Goal: Information Seeking & Learning: Learn about a topic

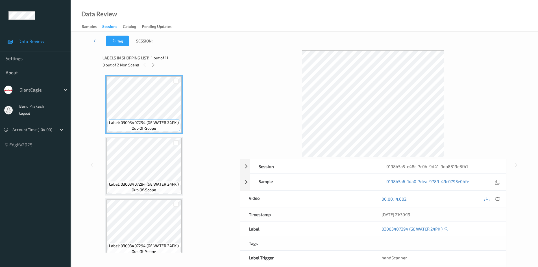
drag, startPoint x: 498, startPoint y: 199, endPoint x: 496, endPoint y: 195, distance: 4.4
click at [498, 199] on icon at bounding box center [497, 198] width 5 height 5
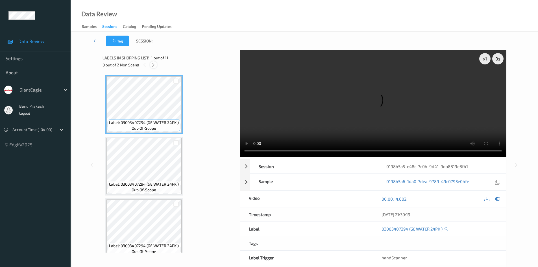
click at [152, 63] on icon at bounding box center [153, 64] width 5 height 5
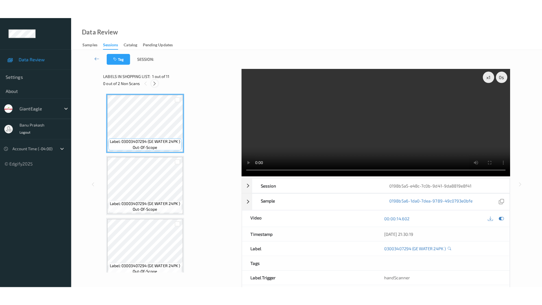
scroll to position [495, 0]
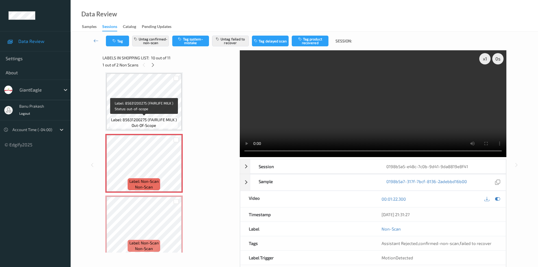
click at [180, 82] on div at bounding box center [176, 77] width 11 height 9
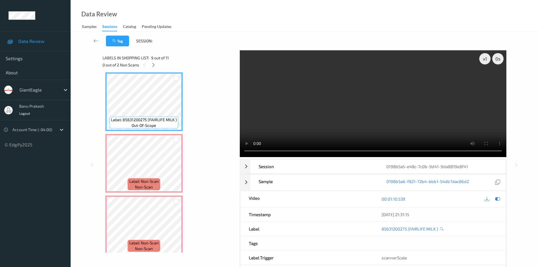
click at [284, 125] on video at bounding box center [373, 103] width 267 height 107
click at [302, 124] on video at bounding box center [373, 103] width 267 height 107
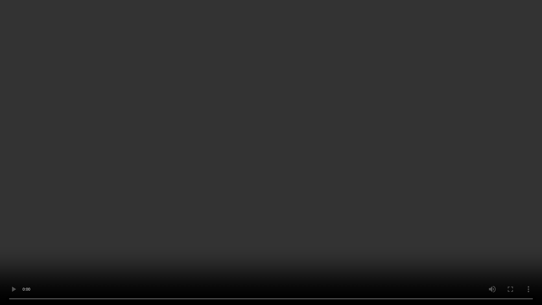
click at [267, 212] on video at bounding box center [271, 152] width 542 height 305
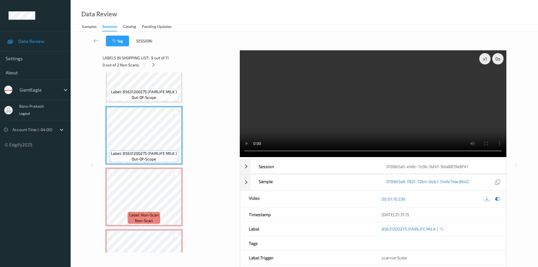
click at [349, 47] on div "Tag Session:" at bounding box center [304, 41] width 444 height 19
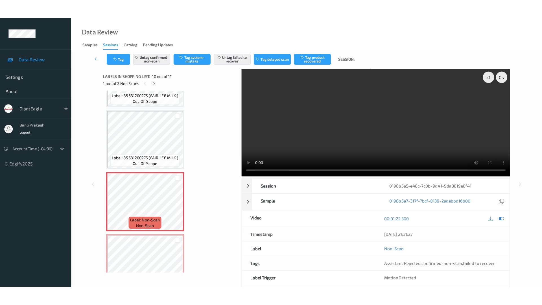
scroll to position [500, 0]
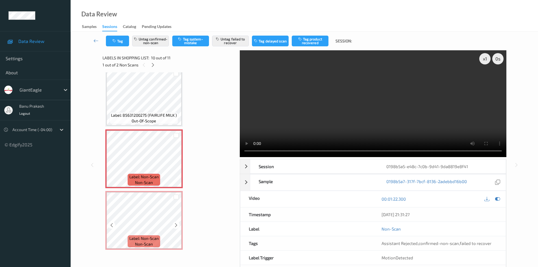
click at [151, 192] on div "Label: Non-Scan non-scan" at bounding box center [143, 220] width 77 height 59
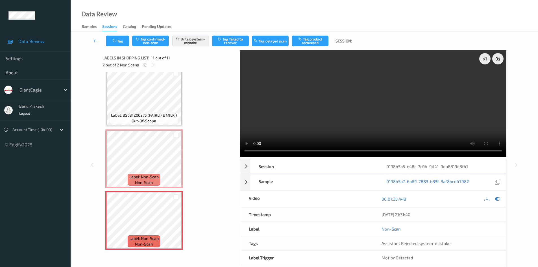
click at [303, 97] on video at bounding box center [373, 103] width 267 height 107
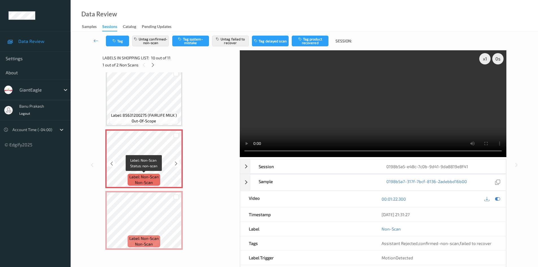
click at [144, 180] on span "non-scan" at bounding box center [144, 183] width 18 height 6
click at [340, 117] on video at bounding box center [373, 103] width 267 height 107
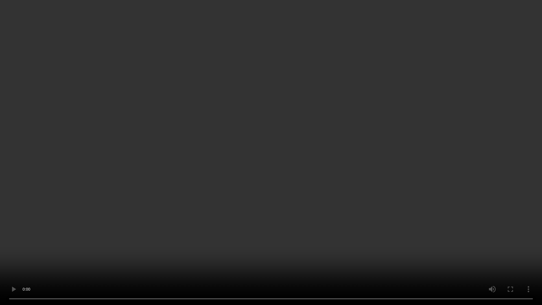
click at [405, 132] on video at bounding box center [271, 152] width 542 height 305
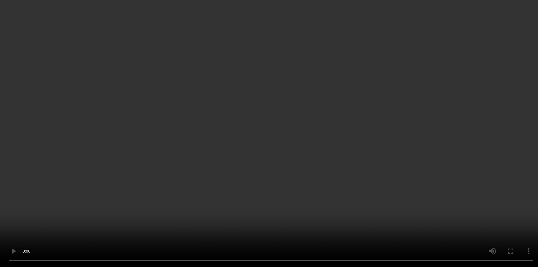
scroll to position [500, 0]
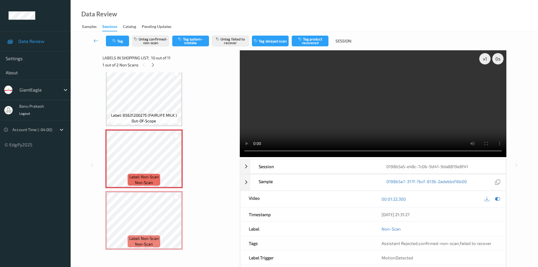
click at [331, 119] on video at bounding box center [373, 103] width 267 height 107
click at [353, 113] on video at bounding box center [373, 103] width 267 height 107
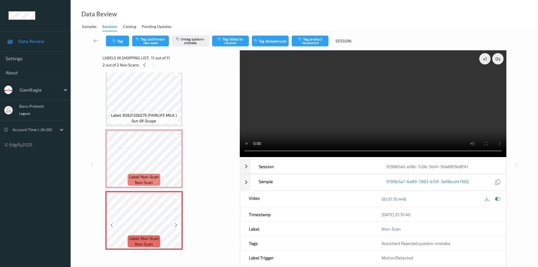
scroll to position [24, 0]
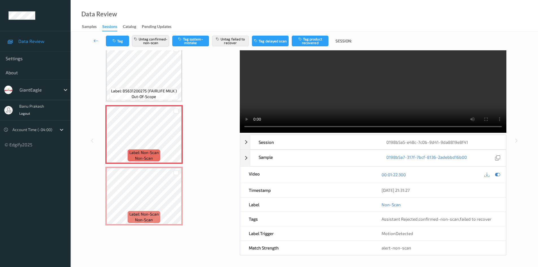
click at [163, 42] on button "Untag confirmed-non-scan" at bounding box center [150, 41] width 37 height 11
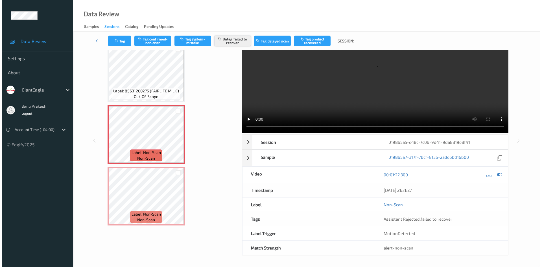
scroll to position [0, 0]
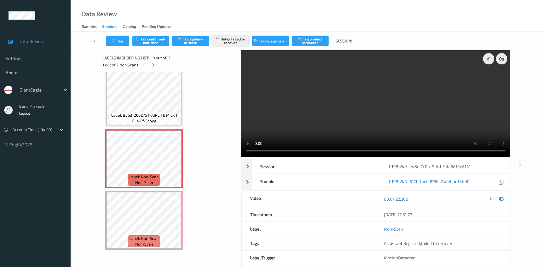
click at [232, 37] on button "Untag failed to recover" at bounding box center [230, 41] width 37 height 11
click at [199, 43] on button "Tag system-mistake" at bounding box center [190, 41] width 37 height 11
click at [121, 43] on button "Tag" at bounding box center [117, 41] width 23 height 11
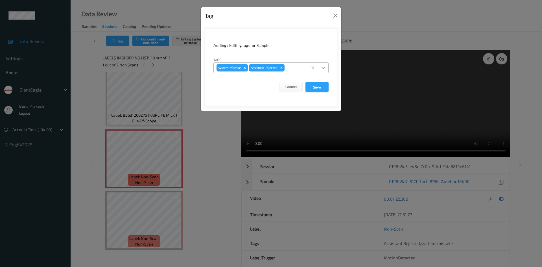
click at [321, 68] on icon at bounding box center [324, 68] width 6 height 6
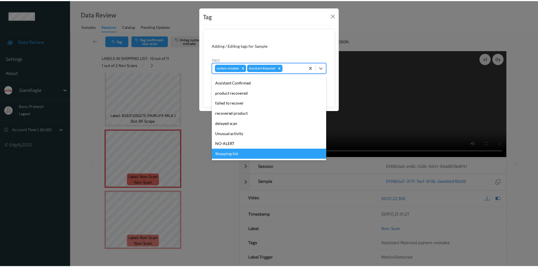
scroll to position [50, 0]
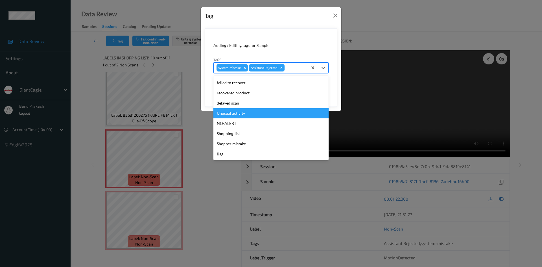
click at [250, 115] on div "Unusual activity" at bounding box center [270, 113] width 115 height 10
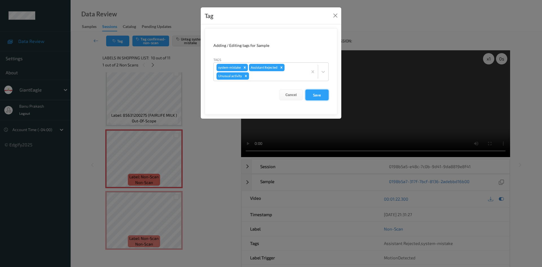
click at [315, 97] on button "Save" at bounding box center [317, 95] width 23 height 11
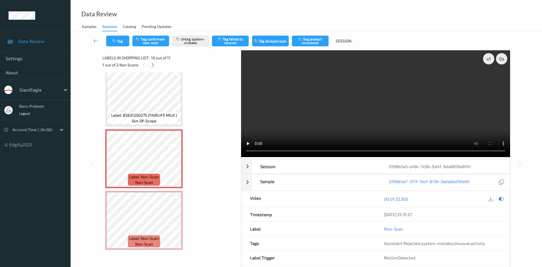
click at [153, 66] on icon at bounding box center [153, 64] width 5 height 5
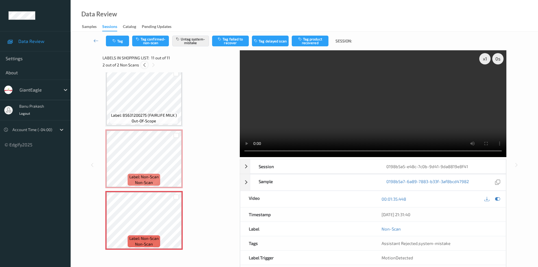
click at [146, 64] on icon at bounding box center [144, 64] width 5 height 5
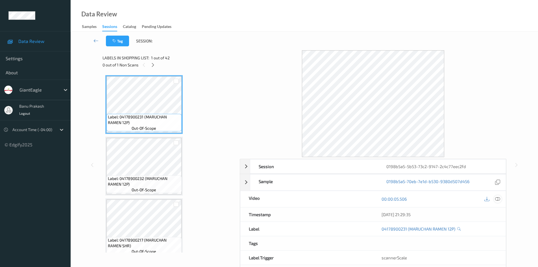
click at [499, 199] on icon at bounding box center [497, 198] width 5 height 5
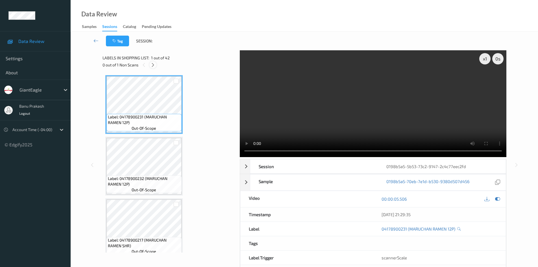
click at [151, 65] on icon at bounding box center [153, 64] width 5 height 5
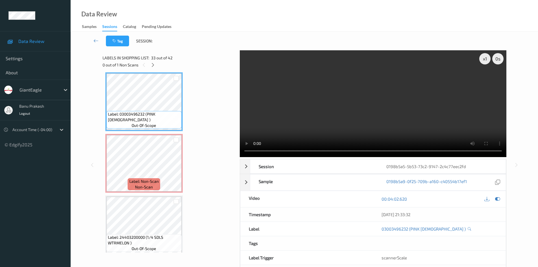
click at [339, 119] on video at bounding box center [373, 103] width 267 height 107
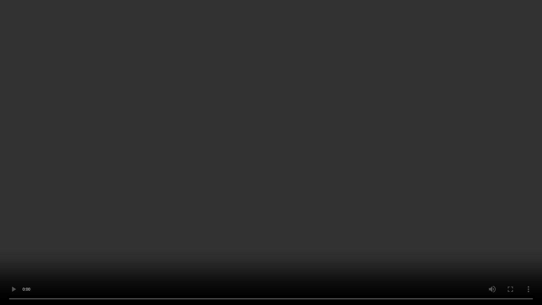
click at [470, 259] on video at bounding box center [271, 152] width 542 height 305
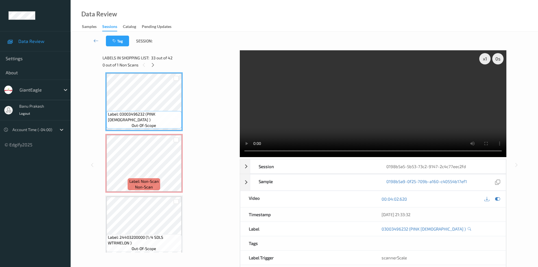
click at [374, 103] on video at bounding box center [373, 103] width 267 height 107
click at [380, 130] on video at bounding box center [373, 103] width 267 height 107
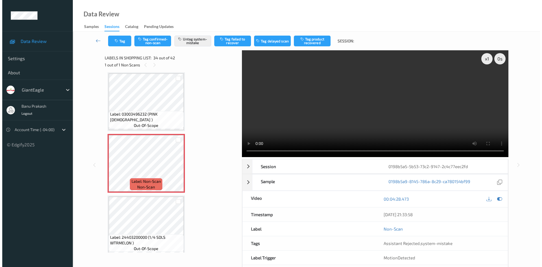
scroll to position [1945, 0]
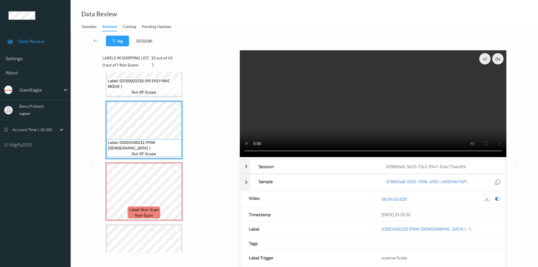
click at [338, 108] on video at bounding box center [373, 103] width 267 height 107
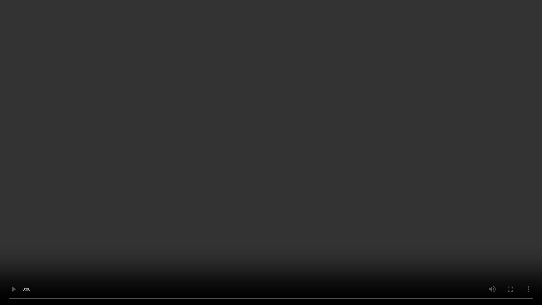
click at [143, 267] on video at bounding box center [271, 152] width 542 height 305
click at [158, 239] on video at bounding box center [271, 152] width 542 height 305
click at [306, 231] on video at bounding box center [271, 152] width 542 height 305
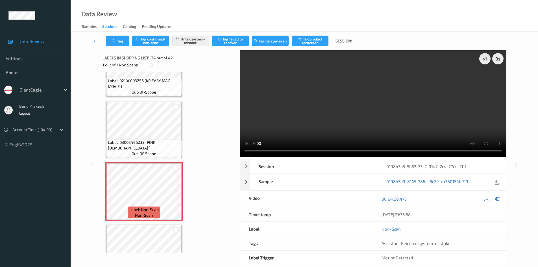
click at [293, 117] on video at bounding box center [373, 103] width 267 height 107
click at [117, 47] on div "Tag Tag confirmed-non-scan Untag system-mistake Tag failed to recover Tag delay…" at bounding box center [304, 41] width 444 height 19
click at [116, 44] on button "Tag" at bounding box center [117, 41] width 23 height 11
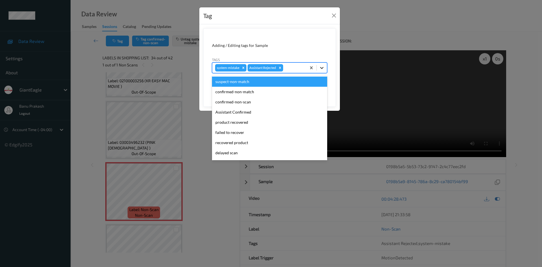
click at [322, 64] on div at bounding box center [322, 68] width 10 height 10
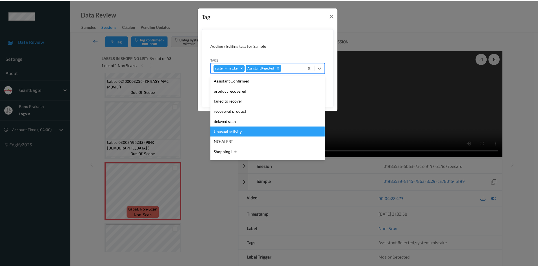
scroll to position [50, 0]
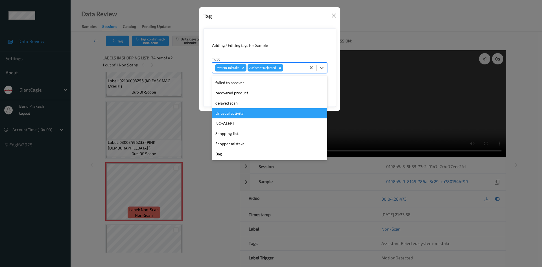
click at [256, 114] on div "Unusual activity" at bounding box center [269, 113] width 115 height 10
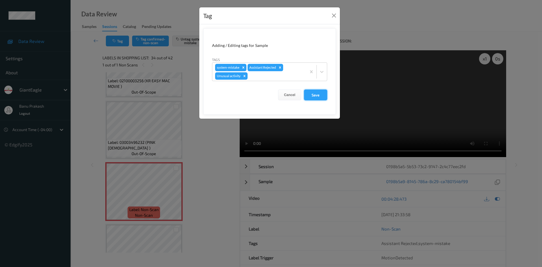
click at [317, 93] on button "Save" at bounding box center [315, 95] width 23 height 11
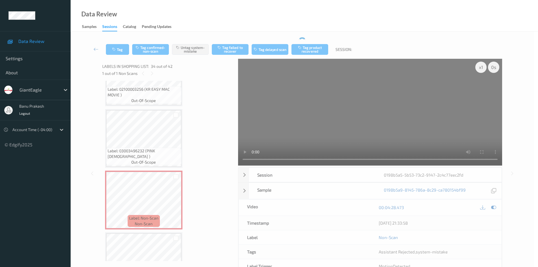
click at [320, 92] on video at bounding box center [370, 112] width 264 height 107
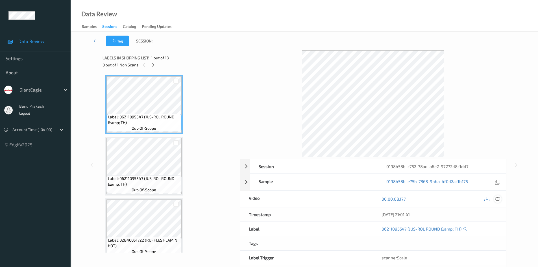
click at [499, 198] on icon at bounding box center [497, 198] width 5 height 5
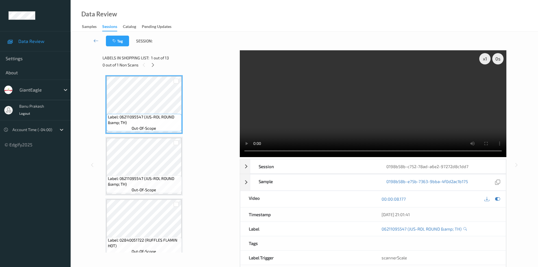
click at [148, 66] on div "0 out of 1 Non Scans" at bounding box center [169, 64] width 133 height 7
click at [152, 64] on icon at bounding box center [153, 64] width 5 height 5
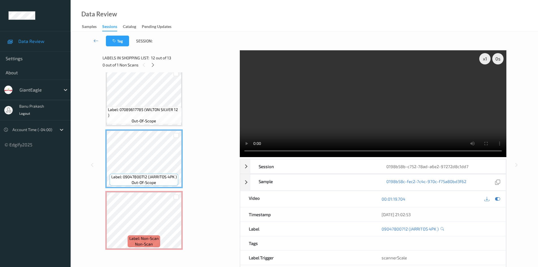
scroll to position [585, 0]
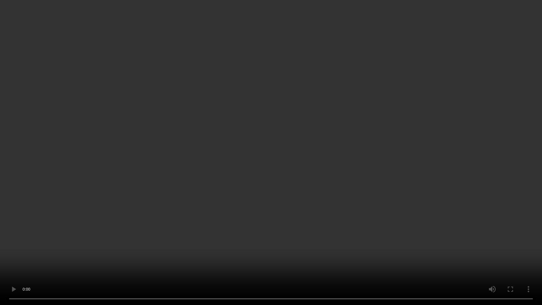
click at [351, 164] on video at bounding box center [271, 152] width 542 height 305
click at [408, 185] on video at bounding box center [271, 152] width 542 height 305
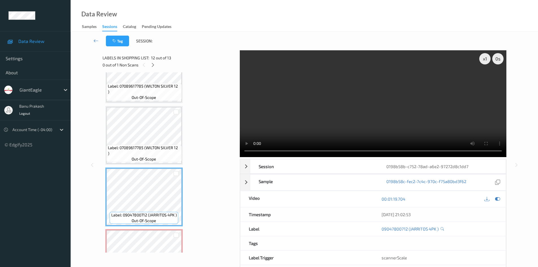
click at [371, 103] on video at bounding box center [373, 103] width 267 height 107
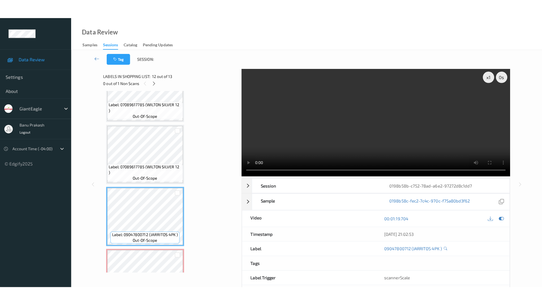
scroll to position [623, 0]
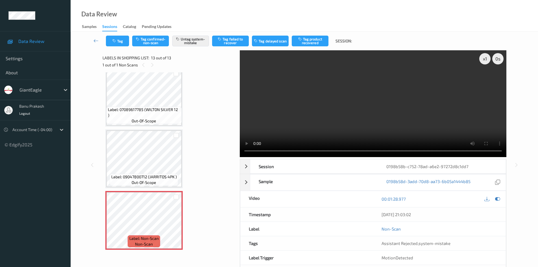
click at [306, 127] on video at bounding box center [373, 103] width 267 height 107
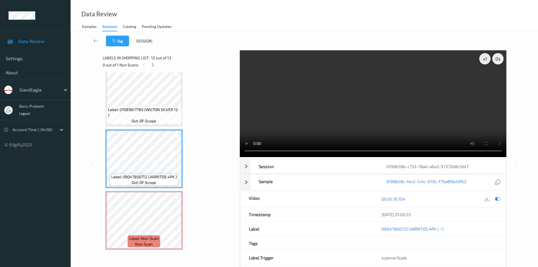
scroll to position [585, 0]
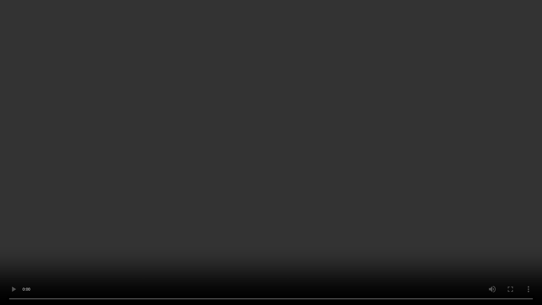
click at [412, 170] on video at bounding box center [271, 152] width 542 height 305
click at [420, 184] on video at bounding box center [271, 152] width 542 height 305
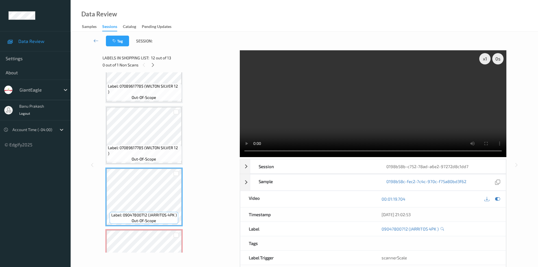
click at [288, 61] on video at bounding box center [373, 103] width 267 height 107
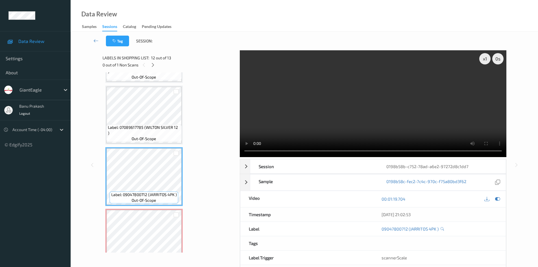
scroll to position [623, 0]
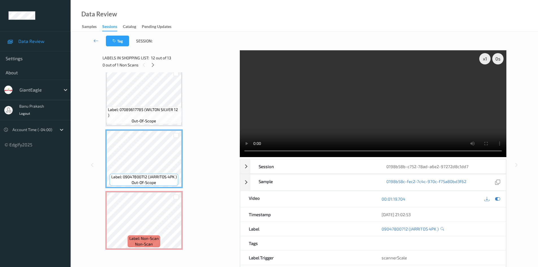
click at [330, 114] on video at bounding box center [373, 103] width 267 height 107
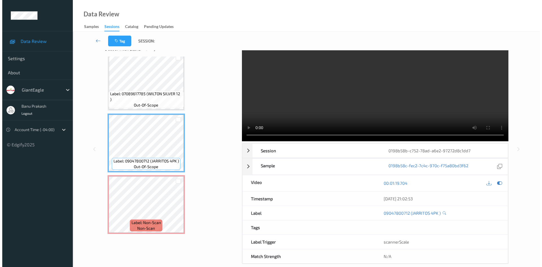
scroll to position [24, 0]
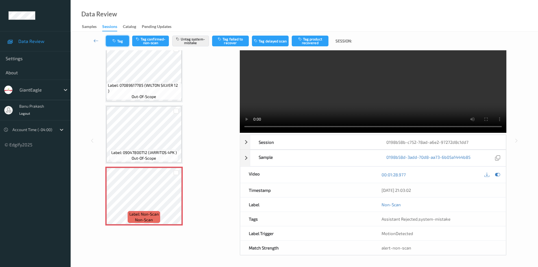
click at [115, 40] on icon "button" at bounding box center [114, 41] width 5 height 4
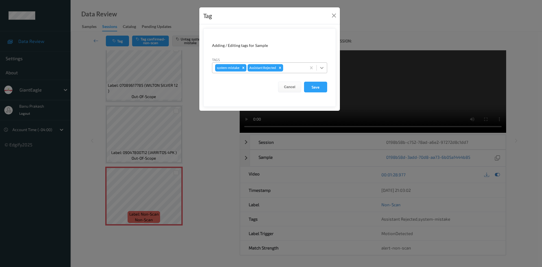
click at [324, 68] on icon at bounding box center [322, 68] width 6 height 6
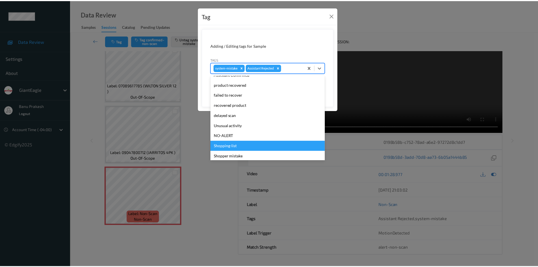
scroll to position [50, 0]
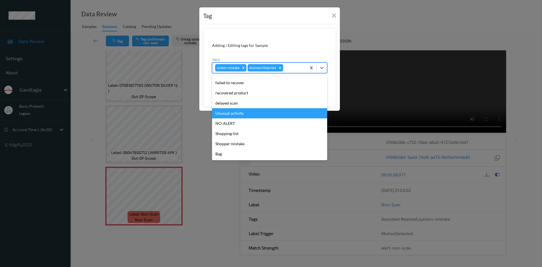
click at [249, 112] on div "Unusual activity" at bounding box center [269, 113] width 115 height 10
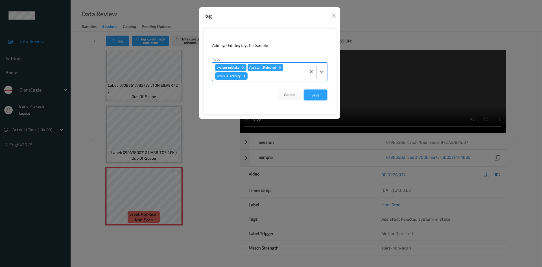
click at [316, 95] on button "Save" at bounding box center [315, 95] width 23 height 11
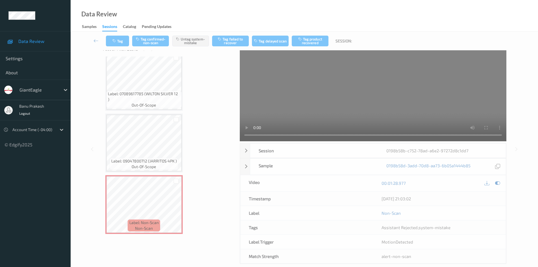
scroll to position [0, 0]
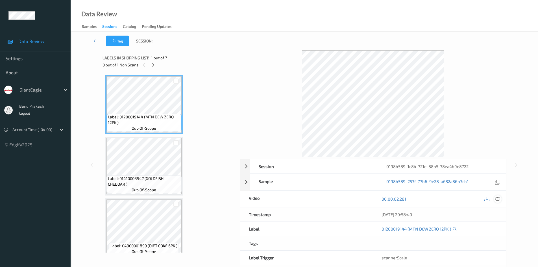
click at [498, 198] on icon at bounding box center [497, 198] width 5 height 5
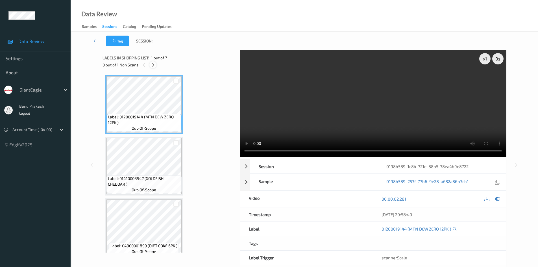
click at [151, 67] on icon at bounding box center [153, 64] width 5 height 5
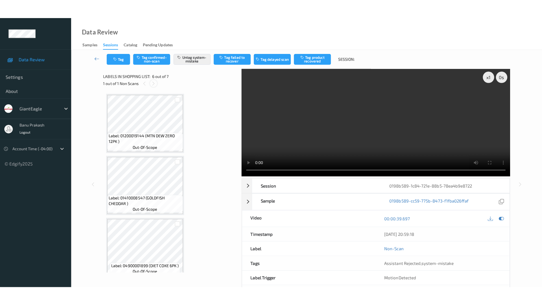
scroll to position [249, 0]
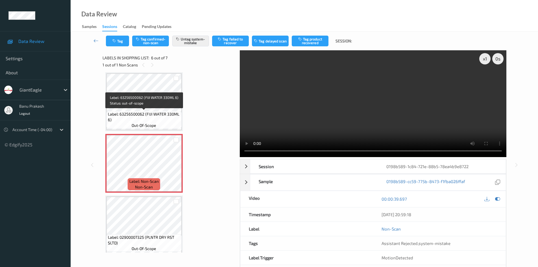
click at [130, 125] on div "Label: 63256500062 (FIJI WATER 330ML 6) out-of-scope" at bounding box center [143, 120] width 75 height 18
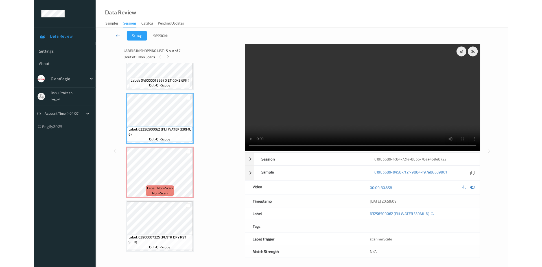
scroll to position [215, 0]
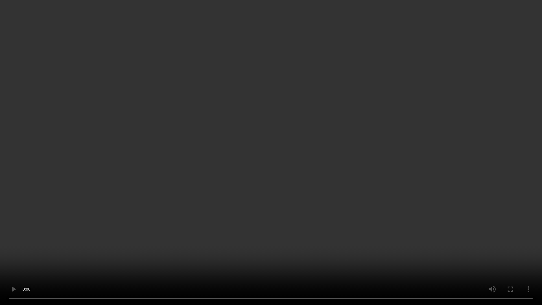
click at [298, 249] on video at bounding box center [271, 152] width 542 height 305
click at [208, 209] on video at bounding box center [271, 152] width 542 height 305
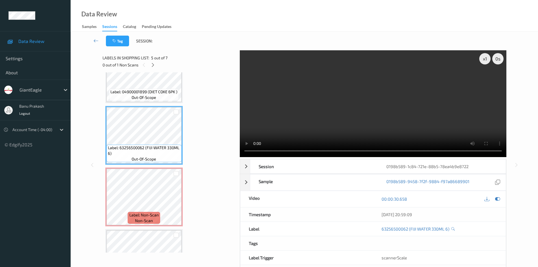
click at [358, 81] on video at bounding box center [373, 103] width 267 height 107
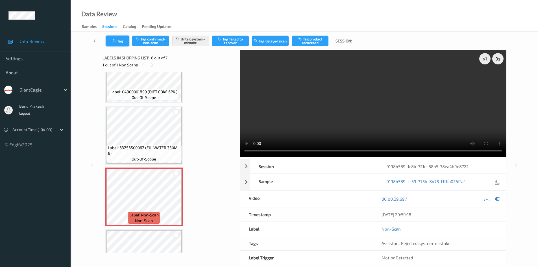
click at [114, 43] on icon "button" at bounding box center [114, 41] width 5 height 4
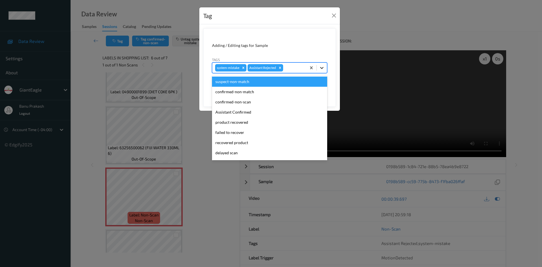
click at [323, 69] on icon at bounding box center [322, 68] width 6 height 6
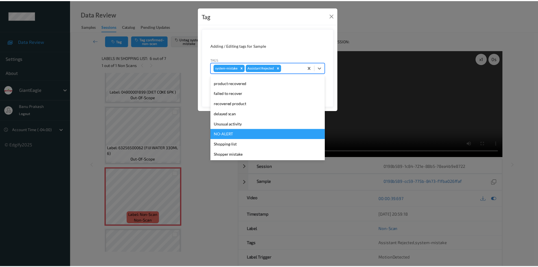
scroll to position [50, 0]
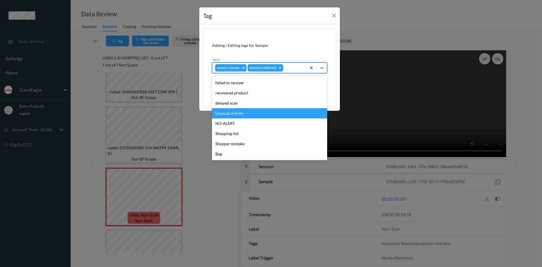
click at [245, 115] on div "Unusual activity" at bounding box center [269, 113] width 115 height 10
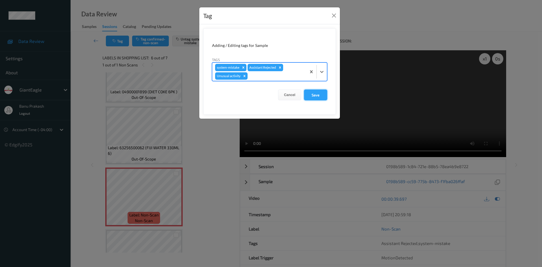
click at [322, 98] on button "Save" at bounding box center [315, 95] width 23 height 11
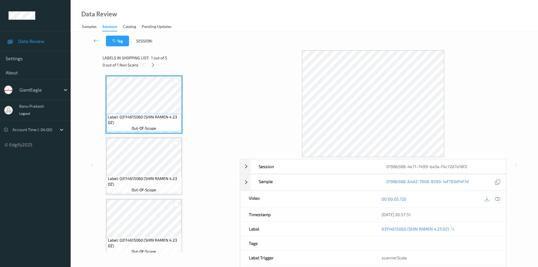
click at [494, 199] on div at bounding box center [498, 199] width 8 height 8
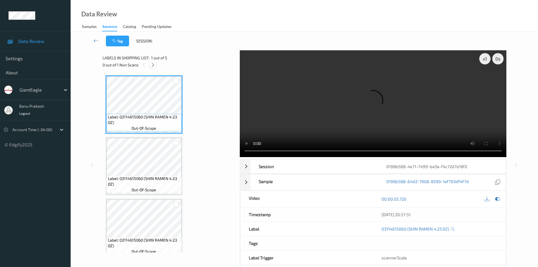
click at [150, 66] on div at bounding box center [152, 64] width 7 height 7
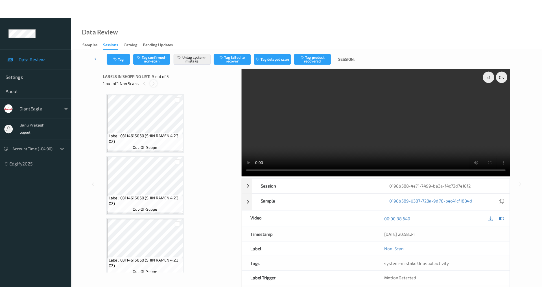
scroll to position [130, 0]
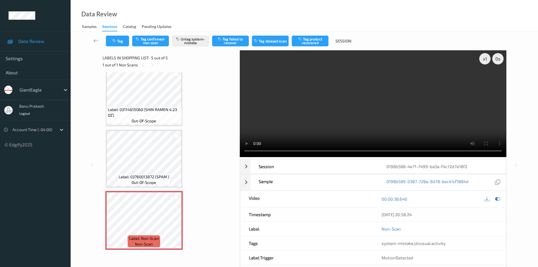
click at [141, 178] on span "Label: 03760013872 (SPAM )" at bounding box center [144, 177] width 51 height 6
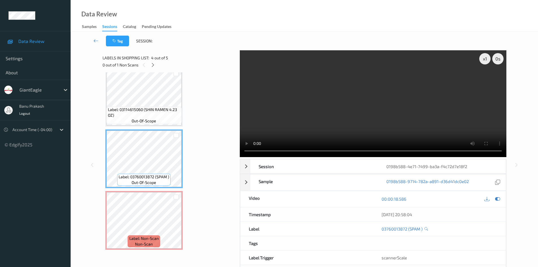
click at [400, 119] on video at bounding box center [373, 103] width 267 height 107
click at [325, 127] on video at bounding box center [373, 103] width 267 height 107
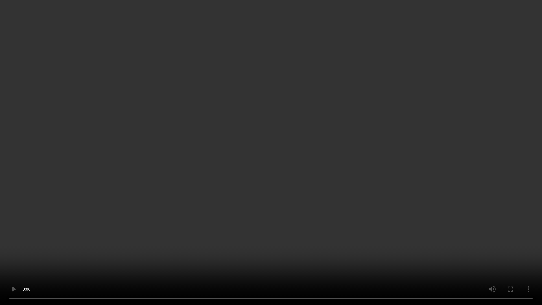
click at [340, 228] on video at bounding box center [271, 152] width 542 height 305
click at [328, 235] on video at bounding box center [271, 152] width 542 height 305
click at [304, 227] on video at bounding box center [271, 152] width 542 height 305
click at [260, 212] on video at bounding box center [271, 152] width 542 height 305
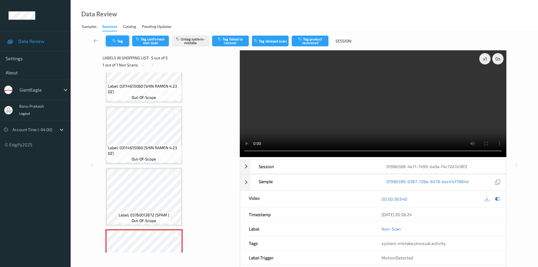
click at [121, 42] on button "Tag" at bounding box center [117, 41] width 23 height 11
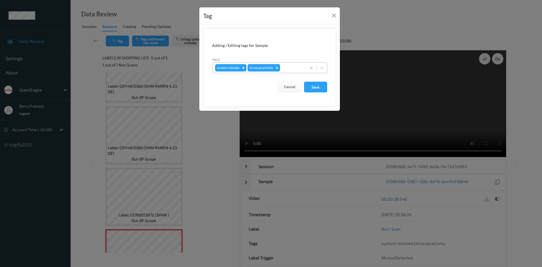
drag, startPoint x: 279, startPoint y: 68, endPoint x: 302, endPoint y: 73, distance: 23.4
click at [279, 68] on icon "Remove Unusual activity" at bounding box center [277, 68] width 4 height 4
click at [334, 93] on form "Adding / Editing tags for Sample Tags option system-mistake, selected. Select i…" at bounding box center [269, 67] width 133 height 79
click at [325, 90] on button "Save" at bounding box center [315, 87] width 23 height 11
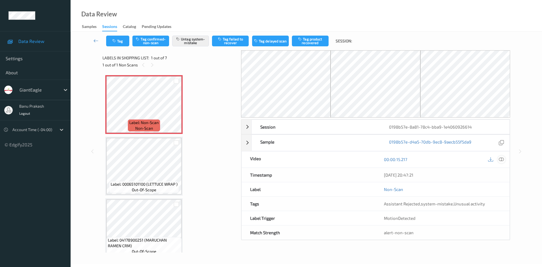
click at [501, 157] on icon at bounding box center [501, 159] width 5 height 5
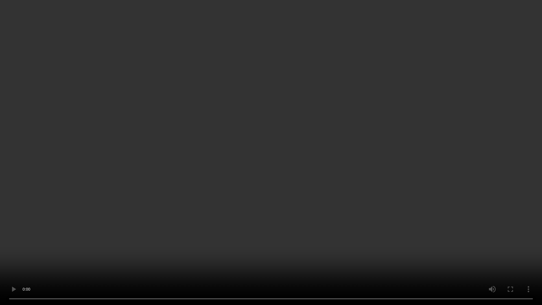
click at [453, 218] on video at bounding box center [271, 152] width 542 height 305
click at [241, 224] on video at bounding box center [271, 152] width 542 height 305
click at [250, 228] on video at bounding box center [271, 152] width 542 height 305
click at [284, 204] on video at bounding box center [271, 152] width 542 height 305
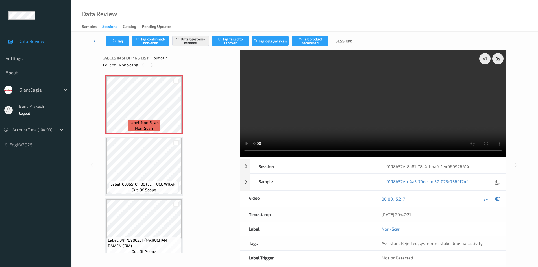
click at [341, 116] on video at bounding box center [373, 103] width 267 height 107
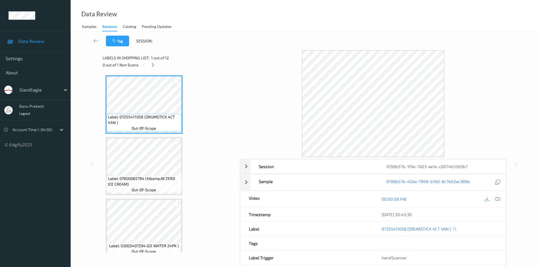
click at [496, 199] on icon at bounding box center [497, 198] width 5 height 5
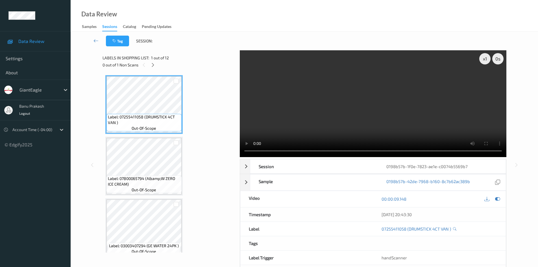
click at [150, 72] on div "Labels in shopping list: 1 out of 12 0 out of 1 Non Scans Label: 07255411058 (D…" at bounding box center [169, 164] width 133 height 229
click at [154, 67] on icon at bounding box center [153, 64] width 5 height 5
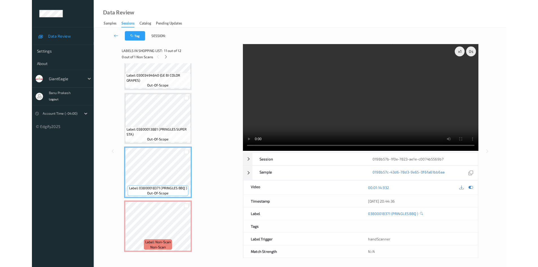
scroll to position [523, 0]
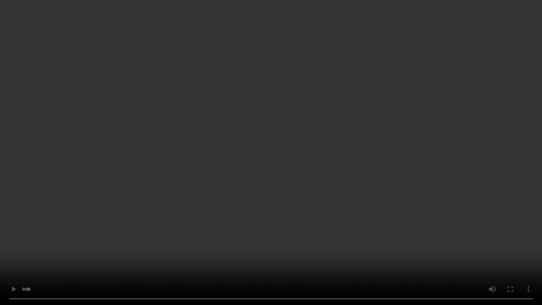
click at [253, 161] on video at bounding box center [271, 152] width 542 height 305
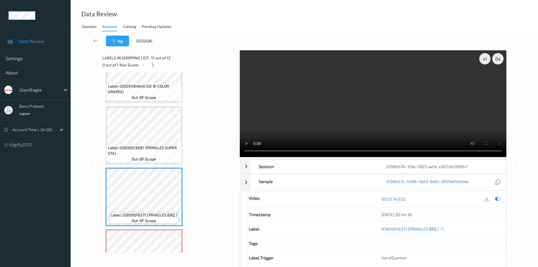
click at [326, 95] on video at bounding box center [373, 103] width 267 height 107
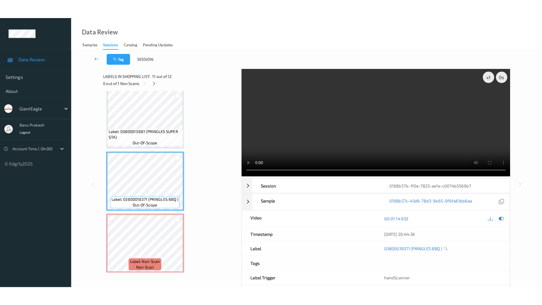
scroll to position [561, 0]
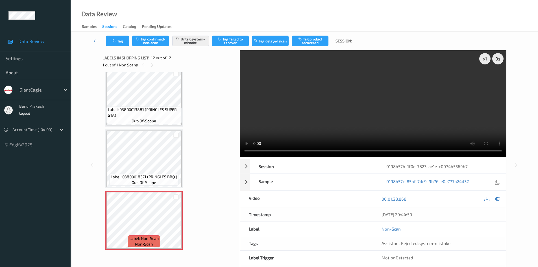
click at [395, 114] on video at bounding box center [373, 103] width 267 height 107
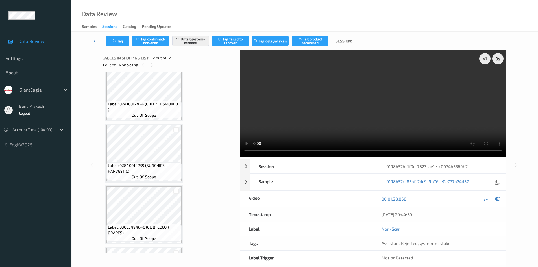
scroll to position [382, 0]
click at [496, 197] on icon at bounding box center [497, 198] width 5 height 5
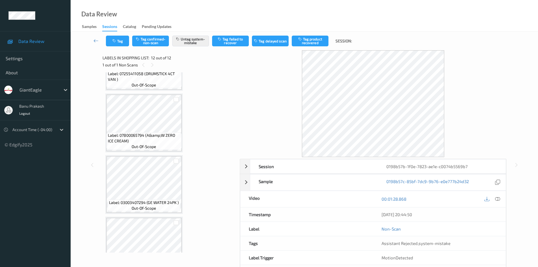
scroll to position [0, 0]
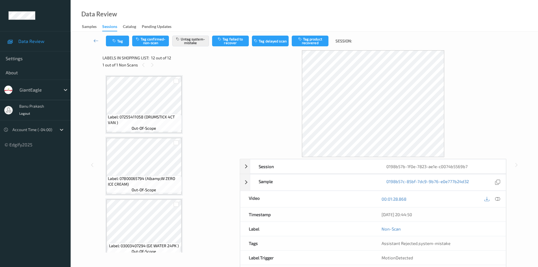
click at [158, 115] on span "Label: 07255411058 (DRUMSTICK 4CT VAN )" at bounding box center [144, 119] width 72 height 11
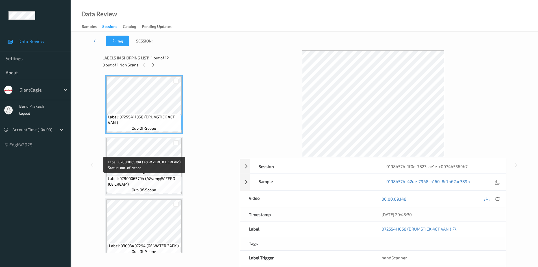
click at [144, 178] on span "Label: 07800065794 (A&amp;W ZERO ICE CREAM)" at bounding box center [144, 181] width 72 height 11
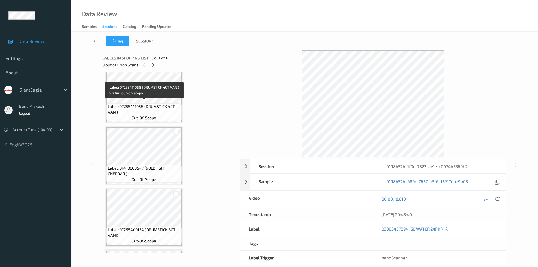
scroll to position [198, 0]
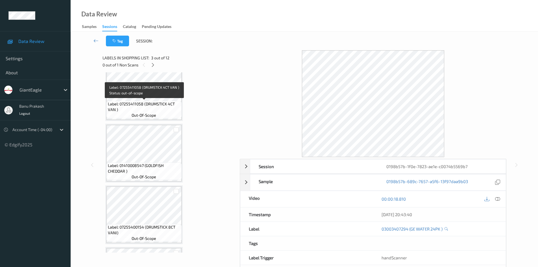
click at [153, 106] on span "Label: 07255411058 (DRUMSTICK 4CT VAN )" at bounding box center [144, 106] width 72 height 11
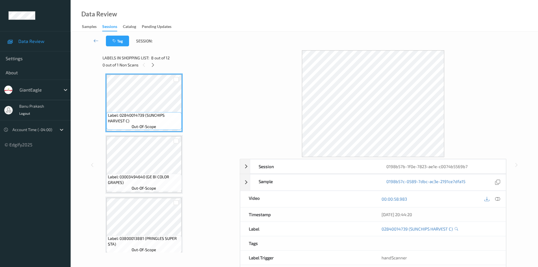
scroll to position [452, 0]
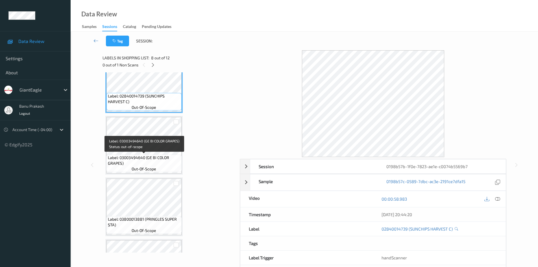
click at [144, 167] on span "out-of-scope" at bounding box center [144, 169] width 25 height 6
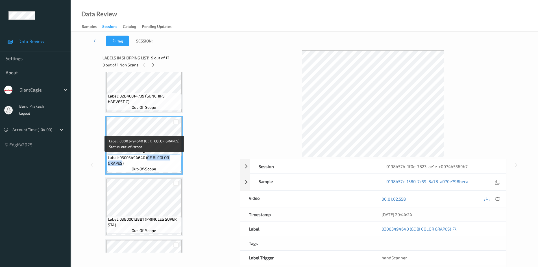
drag, startPoint x: 147, startPoint y: 158, endPoint x: 121, endPoint y: 163, distance: 26.6
click at [121, 163] on span "Label: 03003494640 (GE BI COLOR GRAPES)" at bounding box center [144, 160] width 72 height 11
copy span "GE BI COLOR GRAPES"
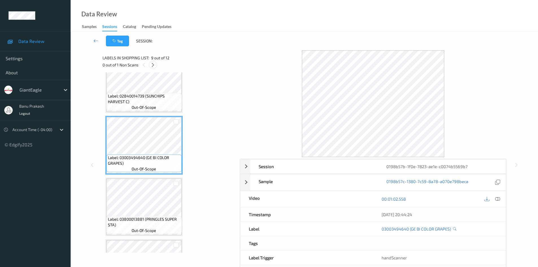
click at [153, 64] on icon at bounding box center [153, 64] width 5 height 5
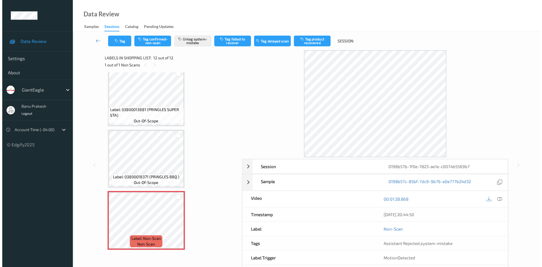
scroll to position [24, 0]
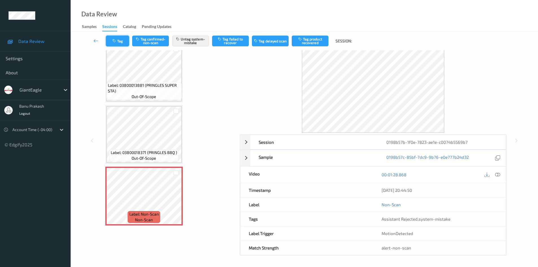
click at [121, 43] on button "Tag" at bounding box center [117, 41] width 23 height 11
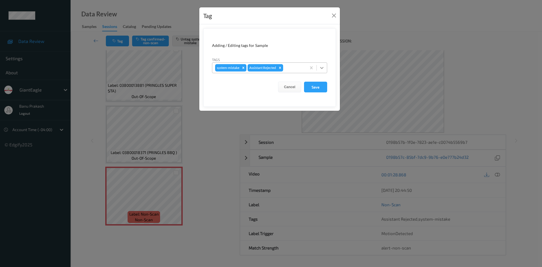
click at [326, 66] on div at bounding box center [322, 68] width 10 height 10
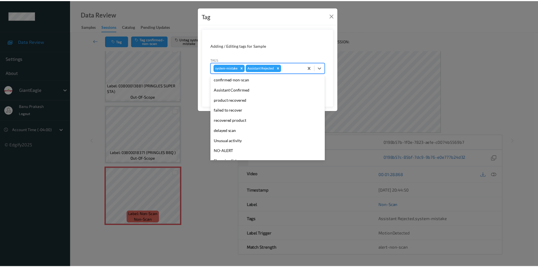
scroll to position [50, 0]
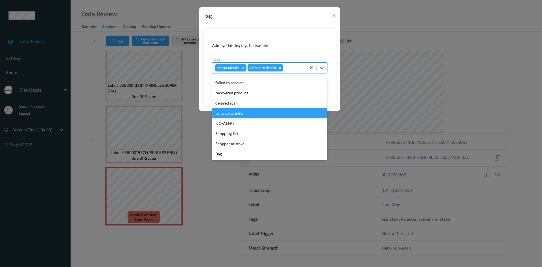
click at [243, 115] on div "Unusual activity" at bounding box center [269, 113] width 115 height 10
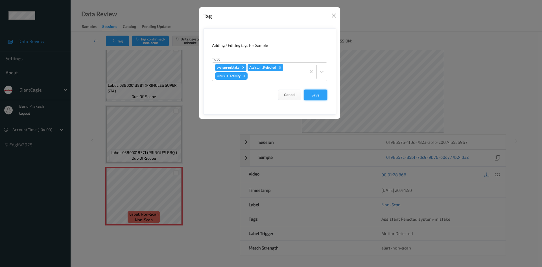
click at [315, 91] on button "Save" at bounding box center [315, 95] width 23 height 11
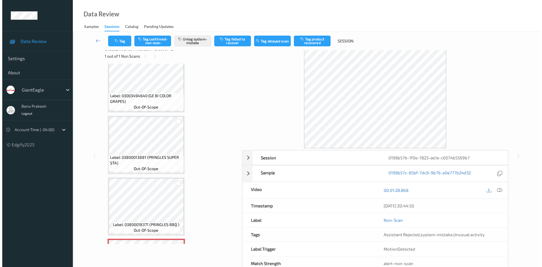
scroll to position [0, 0]
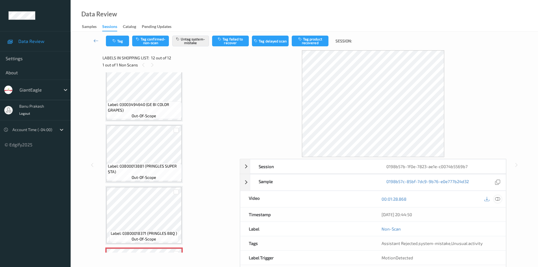
click at [498, 200] on icon at bounding box center [497, 198] width 5 height 5
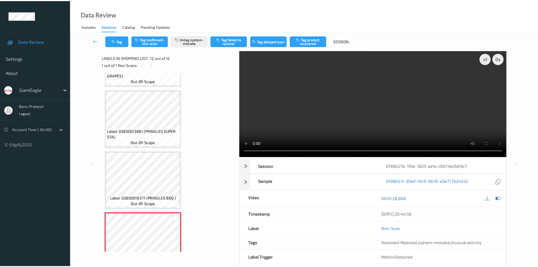
scroll to position [561, 0]
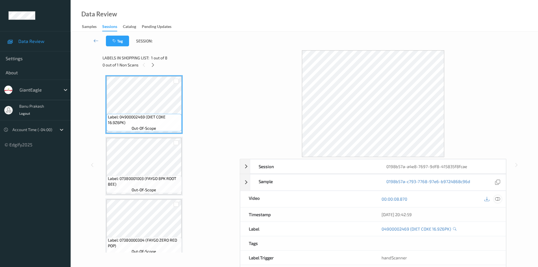
click at [498, 200] on icon at bounding box center [497, 198] width 5 height 5
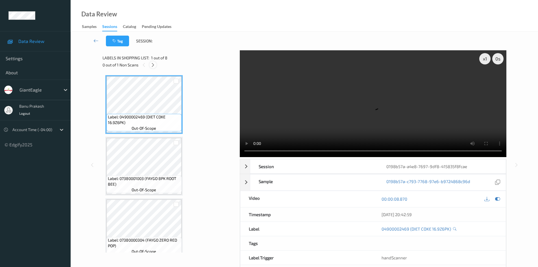
click at [155, 66] on icon at bounding box center [153, 64] width 5 height 5
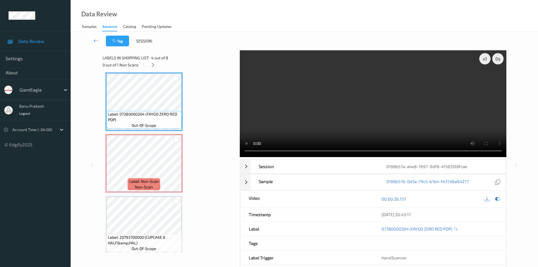
click at [384, 105] on video at bounding box center [373, 103] width 267 height 107
click at [286, 117] on video at bounding box center [373, 103] width 267 height 107
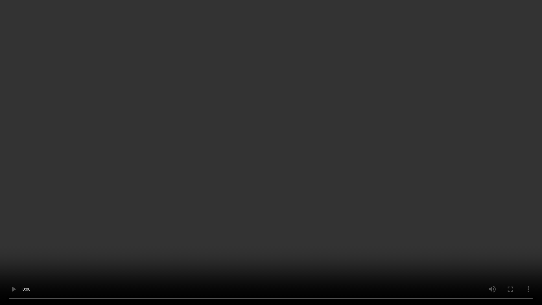
click at [329, 207] on video at bounding box center [271, 152] width 542 height 305
click at [300, 197] on video at bounding box center [271, 152] width 542 height 305
click at [287, 185] on video at bounding box center [271, 152] width 542 height 305
click at [376, 236] on video at bounding box center [271, 152] width 542 height 305
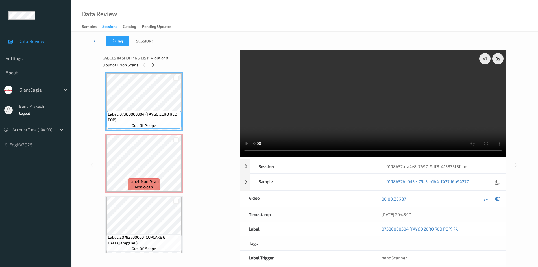
click at [186, 166] on div "Label: 04900002469 (DIET COKE 16.9Z6PK) out-of-scope Label: 07380001003 (FAYGO …" at bounding box center [169, 133] width 128 height 490
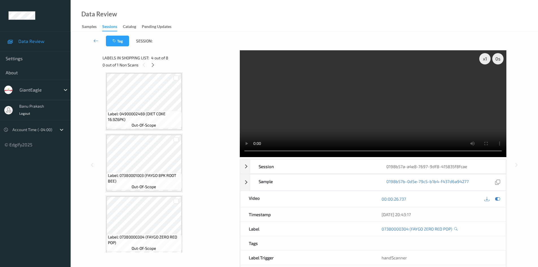
scroll to position [0, 0]
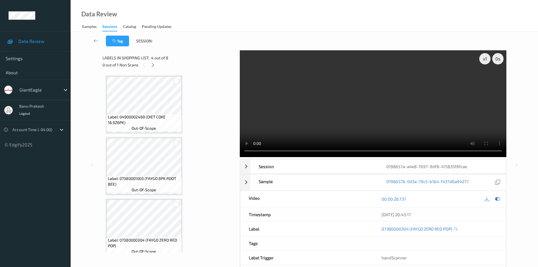
click at [151, 124] on span "Label: 04900002469 (DIET COKE 16.9Z6PK)" at bounding box center [144, 119] width 72 height 11
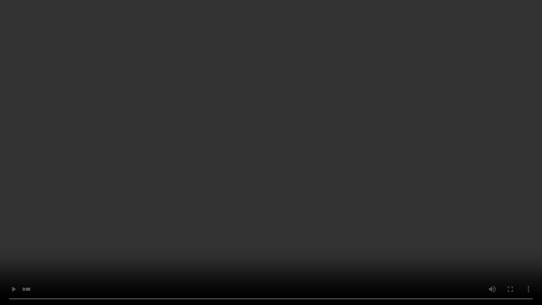
click at [265, 147] on video at bounding box center [271, 152] width 542 height 305
drag, startPoint x: 282, startPoint y: 56, endPoint x: 286, endPoint y: 58, distance: 4.6
click at [282, 56] on video at bounding box center [271, 152] width 542 height 305
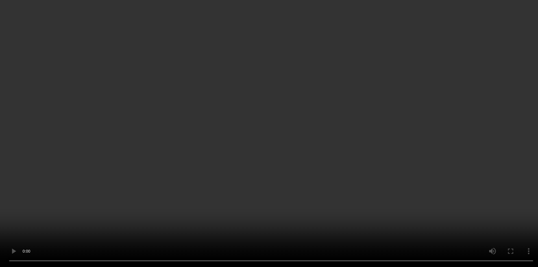
scroll to position [141, 0]
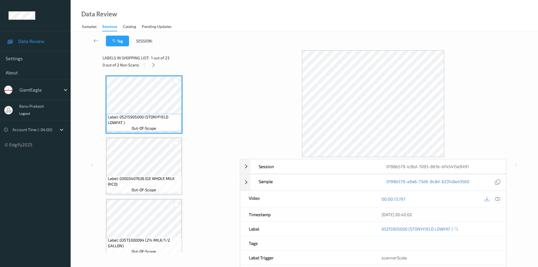
click at [495, 197] on icon at bounding box center [497, 198] width 5 height 5
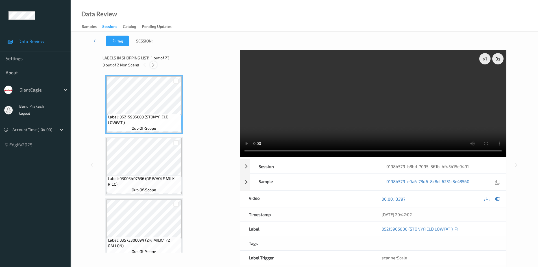
click at [151, 66] on div at bounding box center [153, 64] width 7 height 7
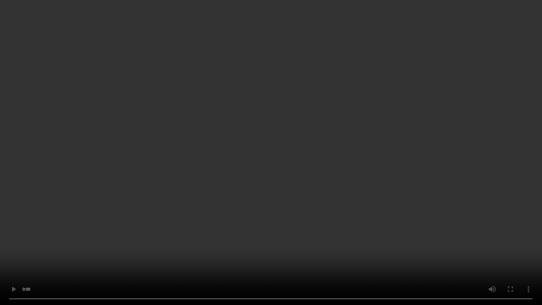
click at [308, 159] on video at bounding box center [271, 152] width 542 height 305
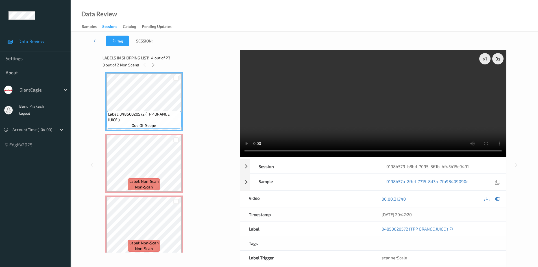
click at [358, 121] on video at bounding box center [373, 103] width 267 height 107
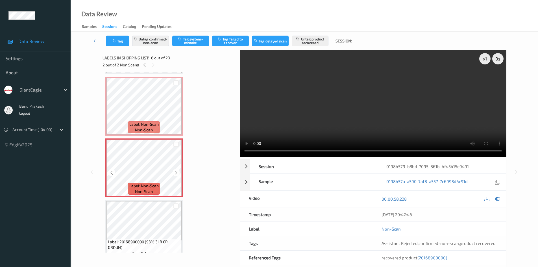
scroll to position [244, 0]
click at [139, 125] on span "Label: Non-Scan" at bounding box center [143, 125] width 29 height 6
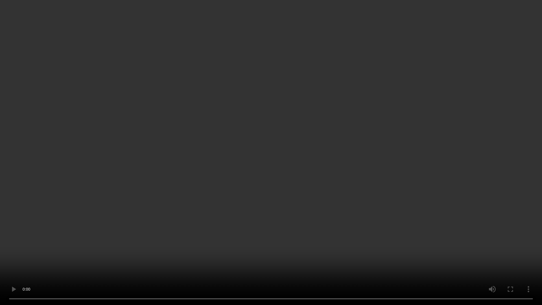
click at [385, 162] on video at bounding box center [271, 152] width 542 height 305
click at [149, 193] on video at bounding box center [271, 152] width 542 height 305
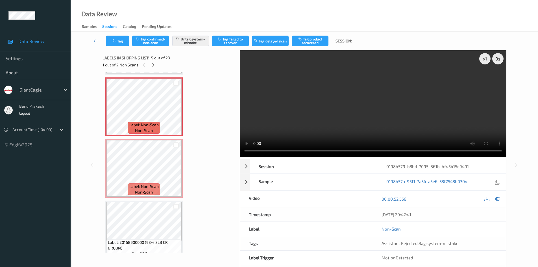
click at [327, 117] on video at bounding box center [373, 103] width 267 height 107
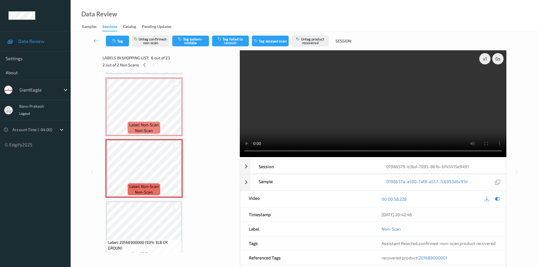
click at [312, 116] on video at bounding box center [373, 103] width 267 height 107
click at [136, 124] on span "Label: Non-Scan" at bounding box center [143, 125] width 29 height 6
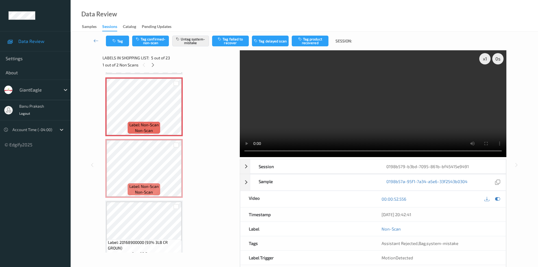
click at [382, 114] on video at bounding box center [373, 103] width 267 height 107
click at [358, 119] on video at bounding box center [373, 103] width 267 height 107
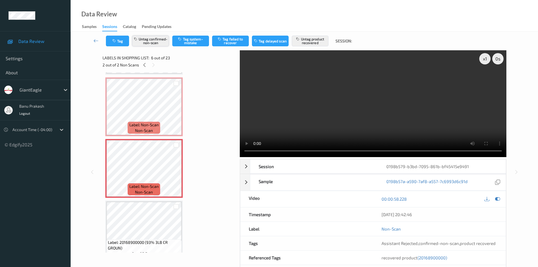
click at [150, 43] on button "Untag confirmed-non-scan" at bounding box center [150, 41] width 37 height 11
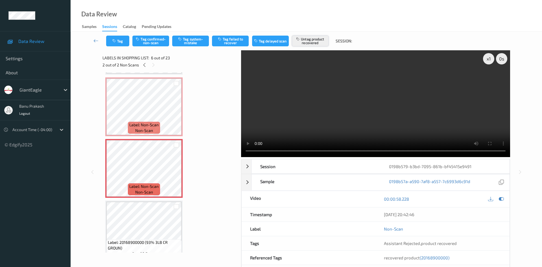
click at [316, 43] on button "Untag product recovered" at bounding box center [310, 41] width 37 height 11
click at [226, 44] on button "Tag failed to recover" at bounding box center [230, 41] width 37 height 11
click at [225, 43] on button "Untag failed to recover" at bounding box center [230, 41] width 37 height 11
click at [199, 45] on button "Tag system-mistake" at bounding box center [190, 41] width 37 height 11
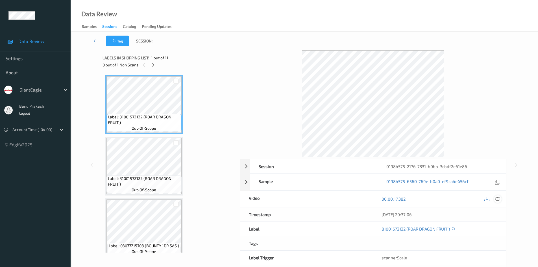
click at [499, 198] on icon at bounding box center [497, 198] width 5 height 5
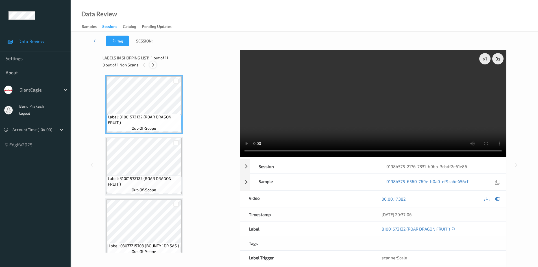
click at [153, 68] on div at bounding box center [152, 64] width 7 height 7
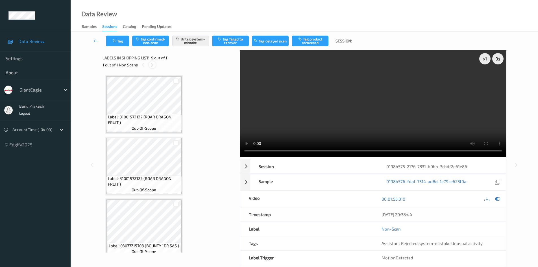
scroll to position [434, 0]
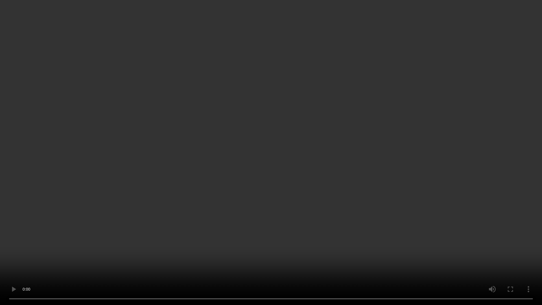
click at [350, 181] on video at bounding box center [271, 152] width 542 height 305
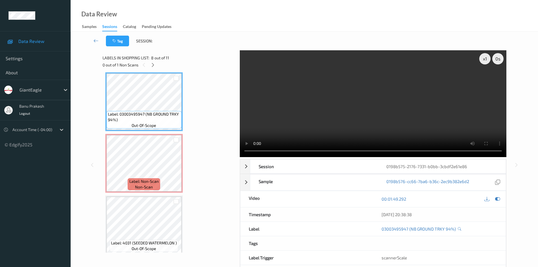
click at [360, 117] on video at bounding box center [373, 103] width 267 height 107
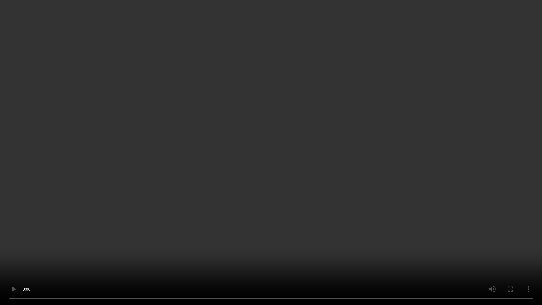
click at [270, 188] on video at bounding box center [271, 152] width 542 height 305
click at [319, 170] on video at bounding box center [271, 152] width 542 height 305
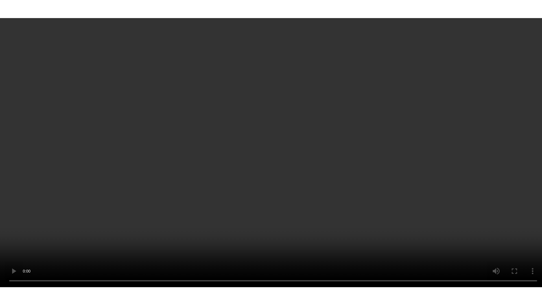
scroll to position [490, 0]
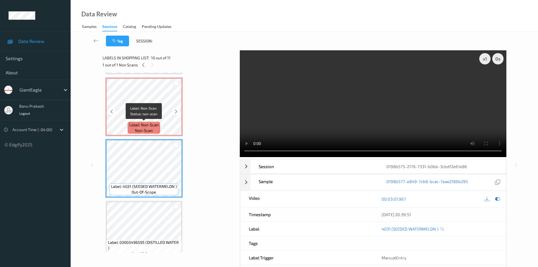
click at [156, 125] on span "Label: Non-Scan" at bounding box center [143, 125] width 29 height 6
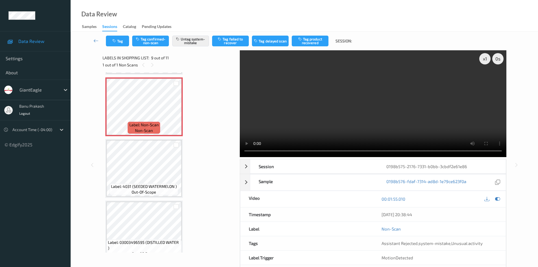
scroll to position [462, 0]
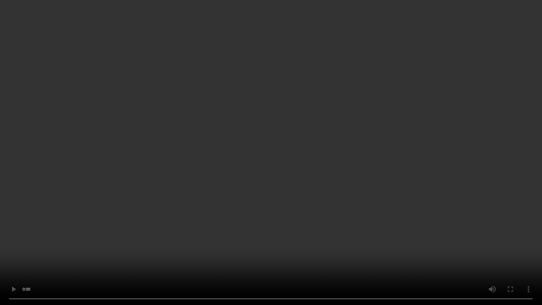
click at [344, 168] on video at bounding box center [271, 152] width 542 height 305
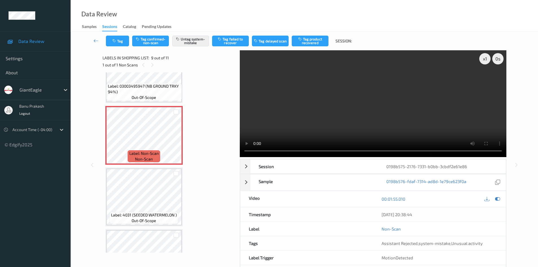
click at [370, 124] on video at bounding box center [373, 103] width 267 height 107
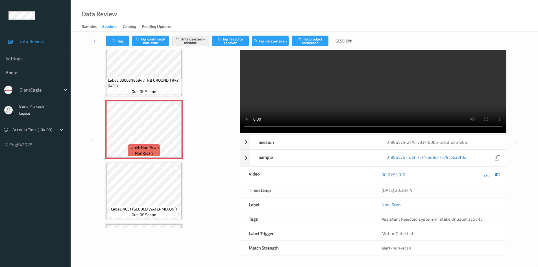
scroll to position [0, 0]
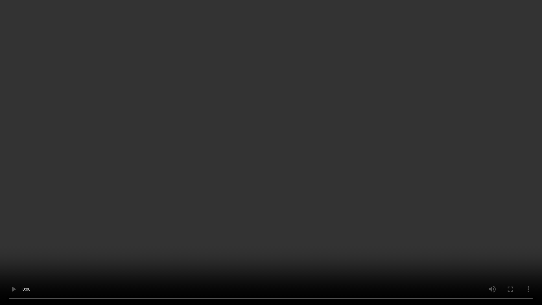
click at [343, 172] on video at bounding box center [271, 152] width 542 height 305
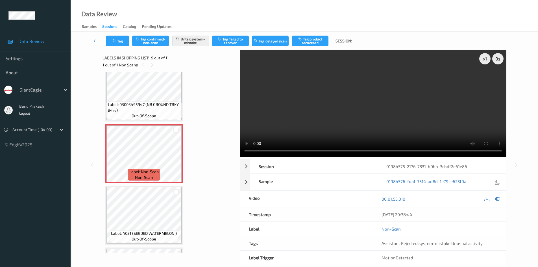
click at [393, 116] on video at bounding box center [373, 103] width 267 height 107
click at [324, 116] on video at bounding box center [373, 103] width 267 height 107
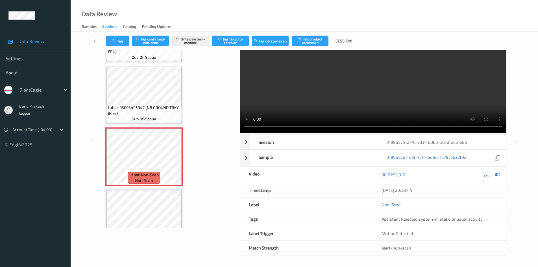
scroll to position [415, 0]
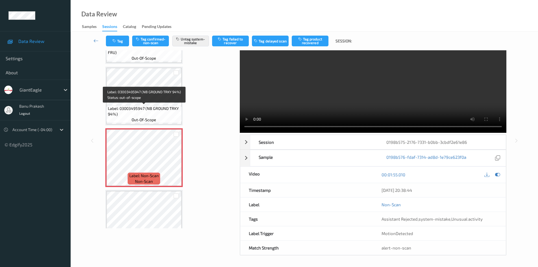
click at [157, 117] on span "Label: 03003495947 (NB GROUND TRKY 94%)" at bounding box center [144, 111] width 72 height 11
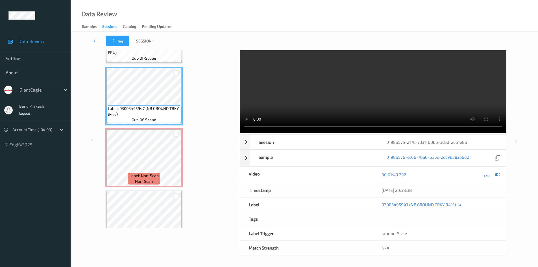
click at [393, 99] on video at bounding box center [373, 79] width 267 height 107
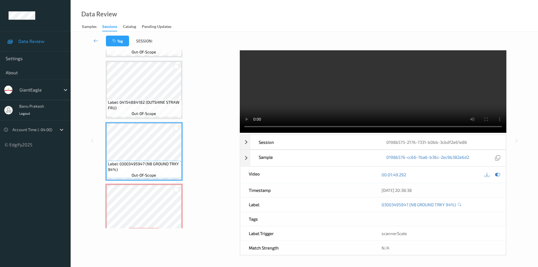
scroll to position [359, 0]
click at [302, 99] on video at bounding box center [373, 79] width 267 height 107
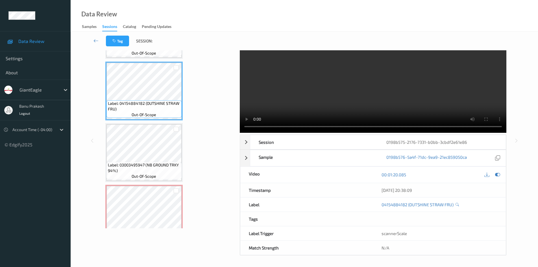
click at [340, 92] on video at bounding box center [373, 79] width 267 height 107
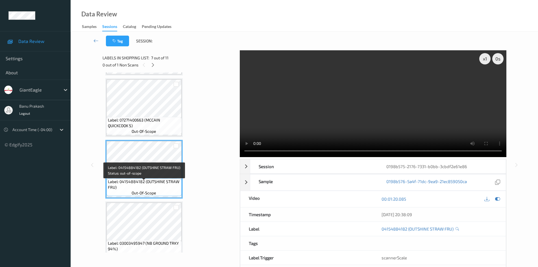
scroll to position [302, 0]
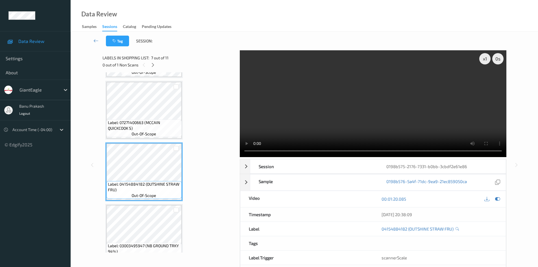
click at [150, 140] on div "Label: 81001572122 (ROAR DRAGON FRUIT ) out-of-scope Label: 81001572122 (ROAR D…" at bounding box center [169, 110] width 128 height 674
click at [155, 136] on span "out-of-scope" at bounding box center [144, 134] width 25 height 6
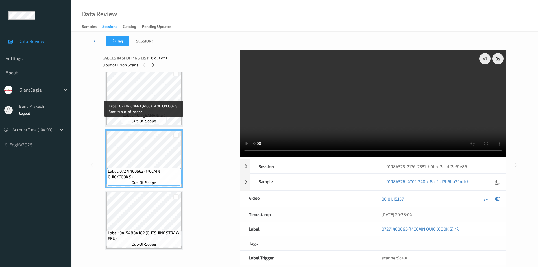
scroll to position [217, 0]
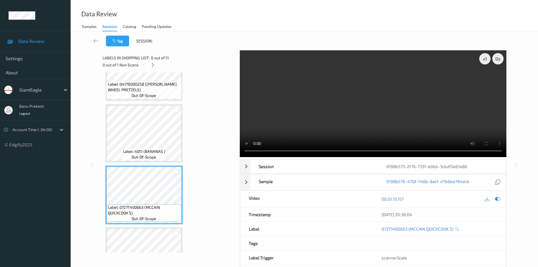
click at [321, 124] on video at bounding box center [373, 103] width 267 height 107
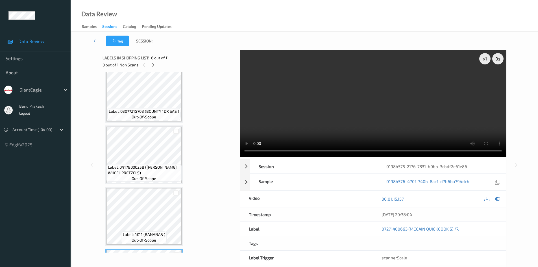
scroll to position [133, 0]
click at [90, 163] on div at bounding box center [92, 164] width 7 height 7
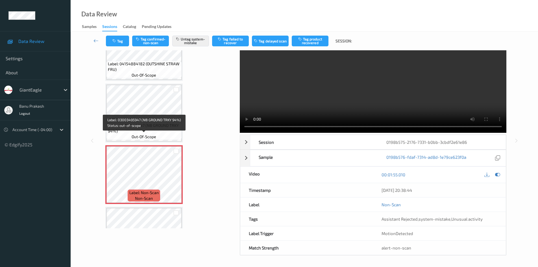
scroll to position [387, 0]
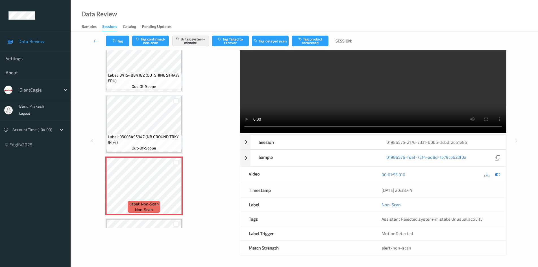
click at [307, 100] on video at bounding box center [373, 79] width 267 height 107
click at [143, 138] on span "Label: 03003495947 (NB GROUND TRKY 94%)" at bounding box center [144, 139] width 72 height 11
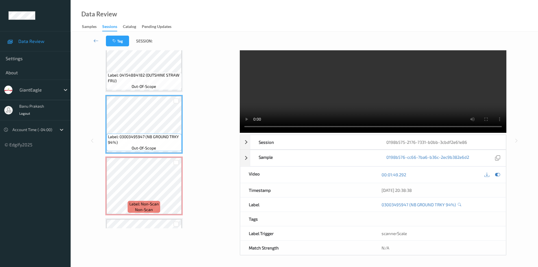
scroll to position [0, 0]
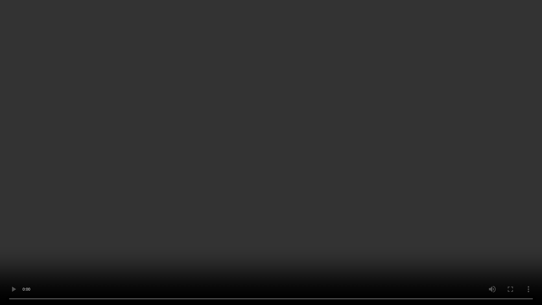
click at [389, 189] on video at bounding box center [271, 152] width 542 height 305
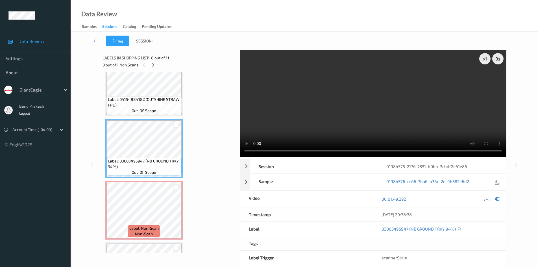
click at [393, 76] on video at bounding box center [373, 103] width 267 height 107
click at [153, 235] on div "Label: Non-Scan non-scan" at bounding box center [144, 231] width 32 height 12
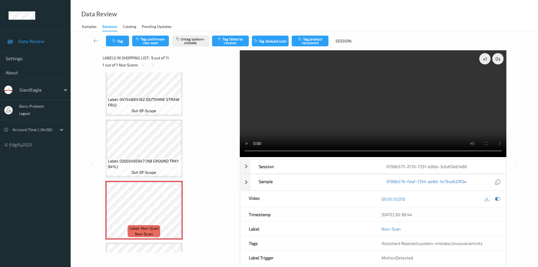
click at [359, 76] on video at bounding box center [373, 103] width 267 height 107
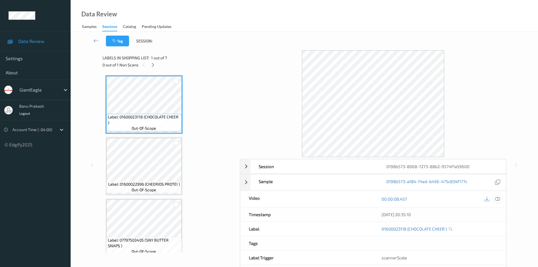
click at [496, 198] on icon at bounding box center [497, 198] width 5 height 5
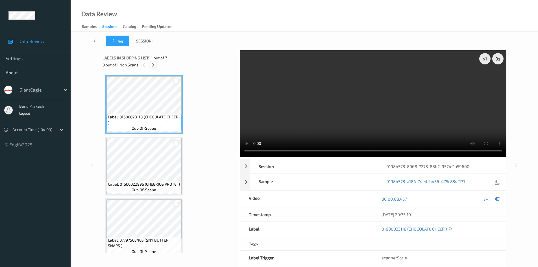
click at [151, 66] on icon at bounding box center [153, 64] width 5 height 5
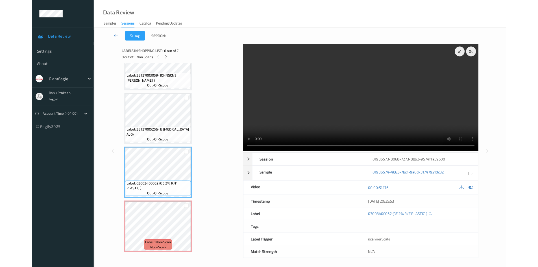
scroll to position [215, 0]
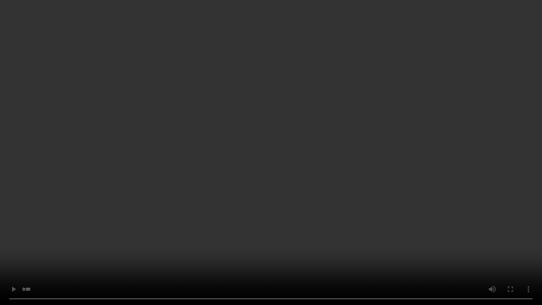
click at [389, 152] on video at bounding box center [271, 152] width 542 height 305
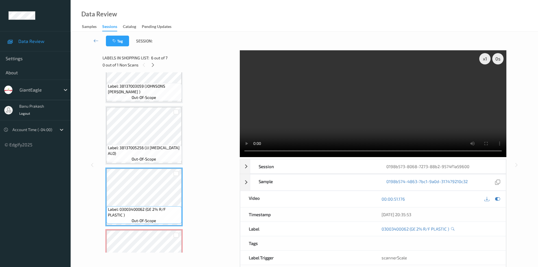
click at [408, 129] on video at bounding box center [373, 103] width 267 height 107
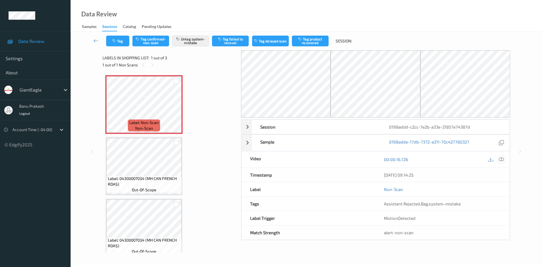
click at [500, 157] on icon at bounding box center [501, 159] width 5 height 5
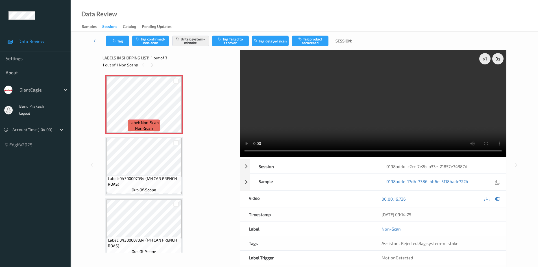
click at [282, 99] on video at bounding box center [373, 103] width 267 height 107
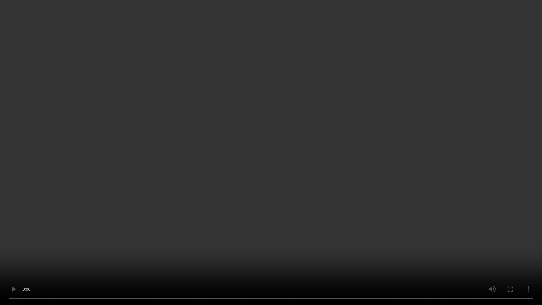
click at [273, 233] on video at bounding box center [271, 152] width 542 height 305
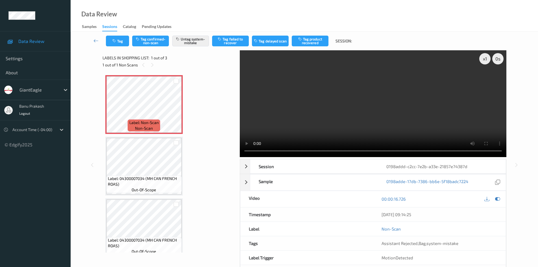
click at [197, 35] on div "Tag Tag confirmed-non-scan Untag system-mistake Tag failed to recover Tag delay…" at bounding box center [304, 41] width 444 height 19
click at [195, 39] on button "Untag system-mistake" at bounding box center [190, 41] width 37 height 11
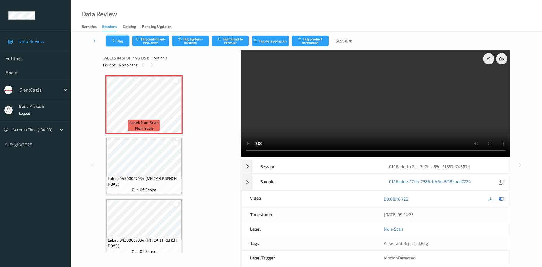
click at [120, 39] on button "Tag" at bounding box center [117, 41] width 23 height 11
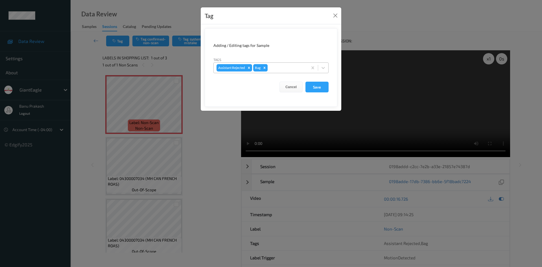
click at [267, 67] on icon "Remove Bag" at bounding box center [265, 68] width 4 height 4
click at [310, 85] on button "Save" at bounding box center [317, 87] width 23 height 11
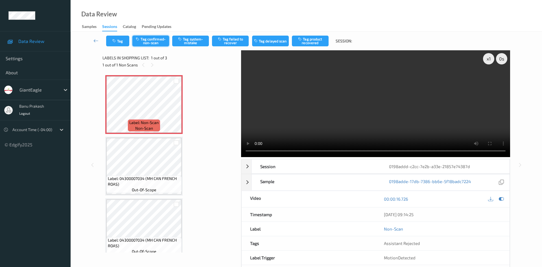
click at [157, 43] on button "Tag confirmed-non-scan" at bounding box center [150, 41] width 37 height 11
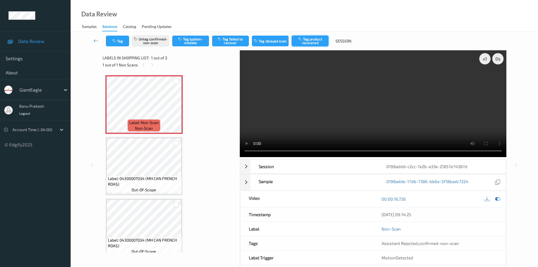
click at [322, 39] on button "Tag product recovered" at bounding box center [310, 41] width 37 height 11
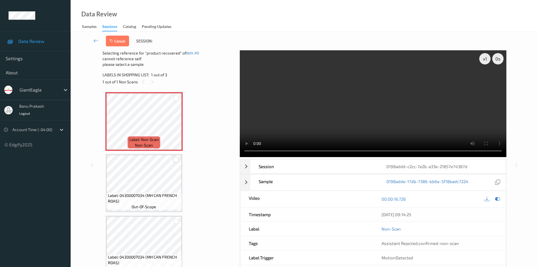
click at [176, 159] on div at bounding box center [175, 159] width 5 height 5
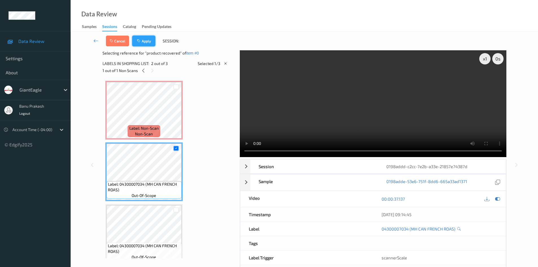
click at [140, 39] on button "Apply" at bounding box center [143, 41] width 23 height 11
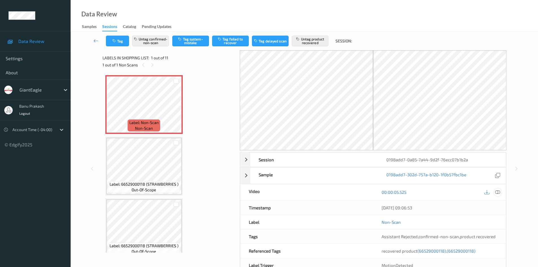
click at [496, 191] on icon at bounding box center [497, 191] width 5 height 5
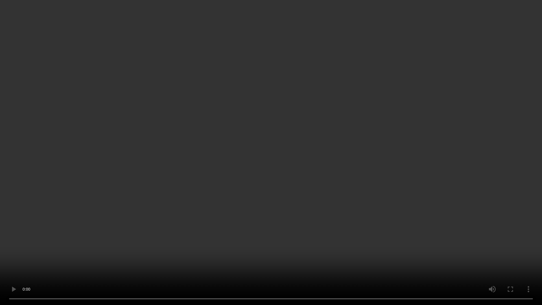
click at [367, 128] on video at bounding box center [271, 152] width 542 height 305
click at [409, 236] on video at bounding box center [271, 152] width 542 height 305
click at [391, 169] on video at bounding box center [271, 152] width 542 height 305
click at [342, 133] on video at bounding box center [271, 152] width 542 height 305
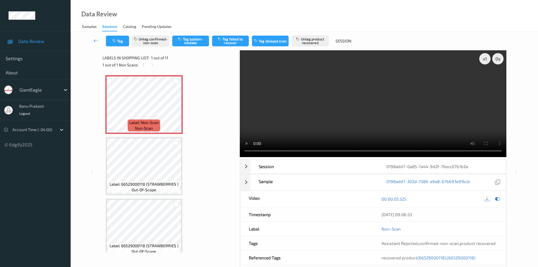
click at [374, 119] on video at bounding box center [373, 103] width 267 height 107
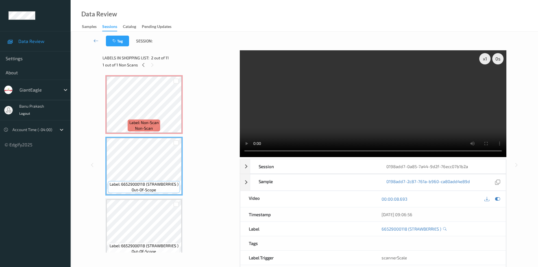
click at [309, 105] on video at bounding box center [373, 103] width 267 height 107
click at [346, 97] on video at bounding box center [373, 103] width 267 height 107
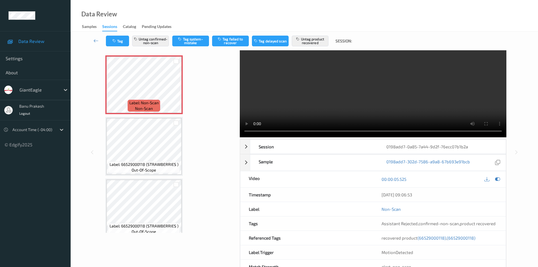
scroll to position [39, 0]
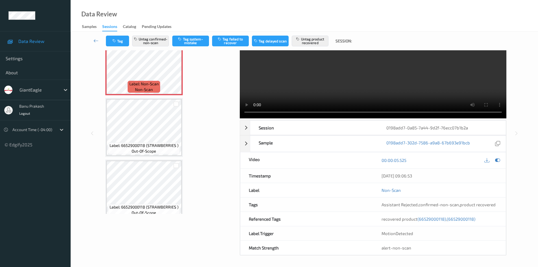
click at [472, 208] on div "Assistant Rejected , confirmed-non-scan , product recovered" at bounding box center [439, 204] width 133 height 14
click at [429, 219] on span "(66529000118)" at bounding box center [431, 218] width 29 height 5
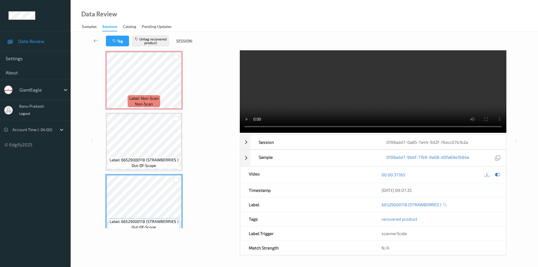
scroll to position [64, 0]
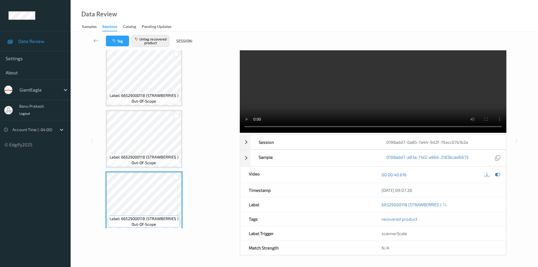
click at [143, 41] on button "Untag recovered product" at bounding box center [150, 41] width 37 height 11
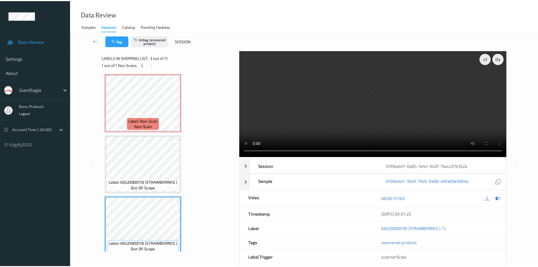
scroll to position [0, 0]
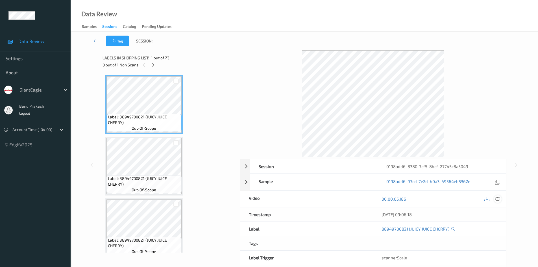
click at [501, 199] on div at bounding box center [498, 199] width 8 height 8
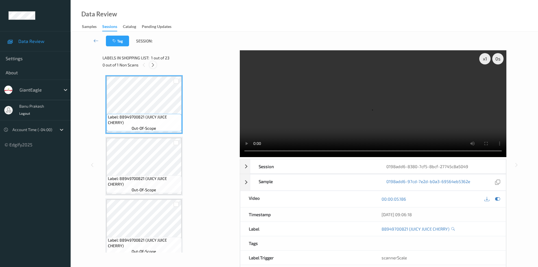
click at [151, 67] on icon at bounding box center [153, 64] width 5 height 5
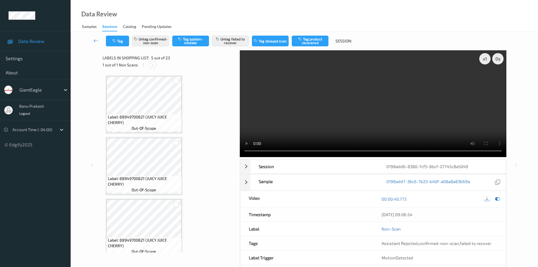
scroll to position [188, 0]
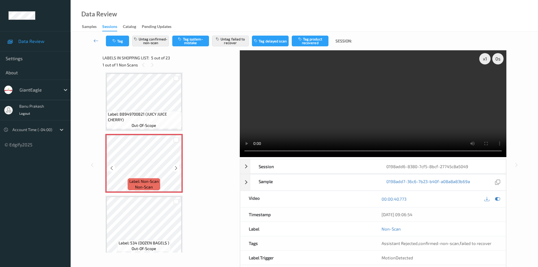
click at [144, 188] on span "non-scan" at bounding box center [144, 187] width 18 height 6
click at [142, 185] on span "non-scan" at bounding box center [144, 187] width 18 height 6
click at [153, 113] on span "Label: 88949700821 (JUICY JUICE CHERRY)" at bounding box center [144, 116] width 72 height 11
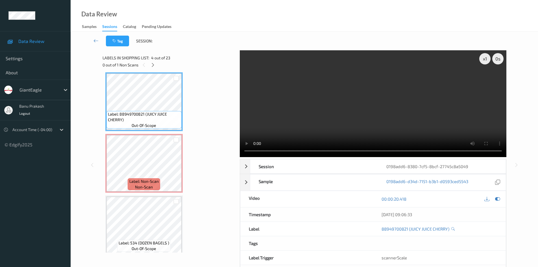
click at [399, 114] on video at bounding box center [373, 103] width 267 height 107
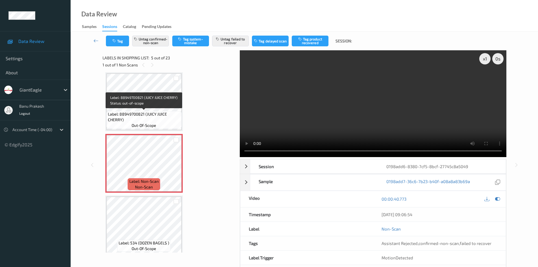
click at [147, 114] on span "Label: 88949700821 (JUICY JUICE CHERRY)" at bounding box center [144, 116] width 72 height 11
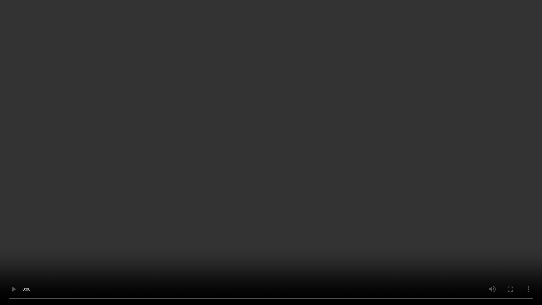
click at [323, 184] on video at bounding box center [271, 152] width 542 height 305
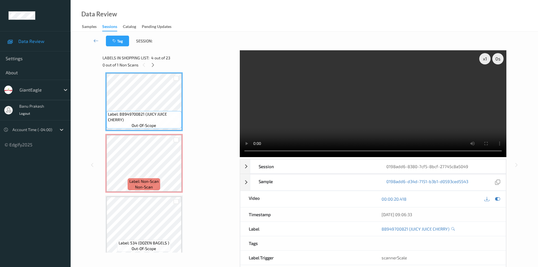
click at [358, 105] on video at bounding box center [373, 103] width 267 height 107
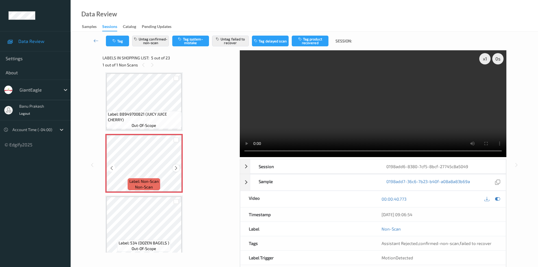
click at [175, 169] on icon at bounding box center [176, 167] width 5 height 5
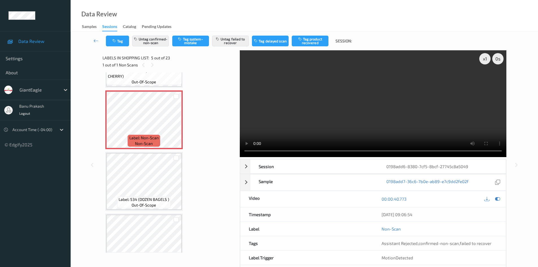
scroll to position [198, 0]
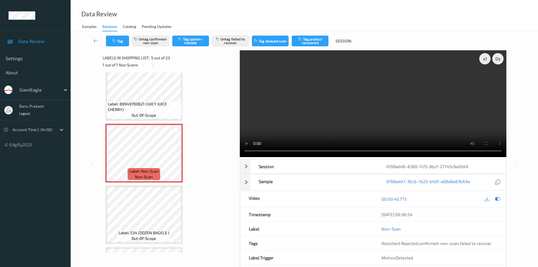
click at [419, 121] on video at bounding box center [373, 103] width 267 height 107
click at [389, 99] on video at bounding box center [373, 103] width 267 height 107
click at [496, 200] on icon at bounding box center [497, 198] width 5 height 5
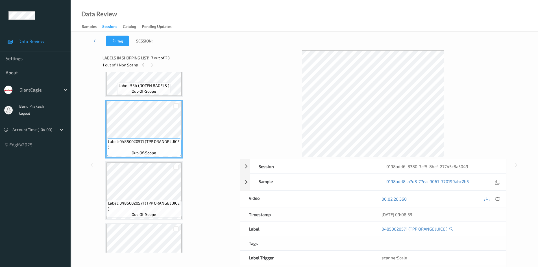
scroll to position [367, 0]
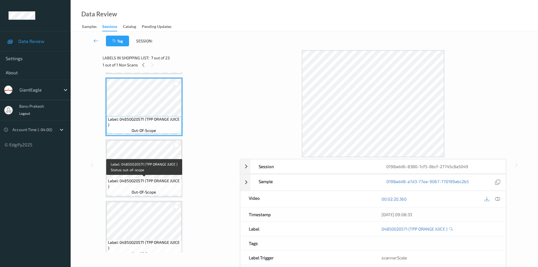
click at [143, 188] on span "Label: 04850020571 (TPP ORANGE JUICE )" at bounding box center [144, 183] width 72 height 11
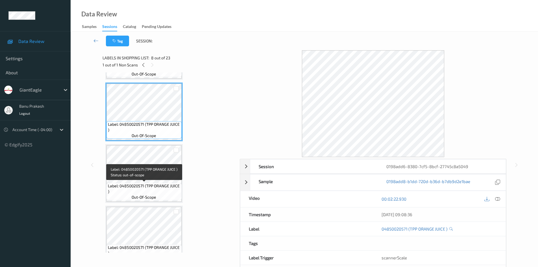
click at [145, 186] on span "Label: 04850020571 (TPP ORANGE JUICE )" at bounding box center [144, 188] width 72 height 11
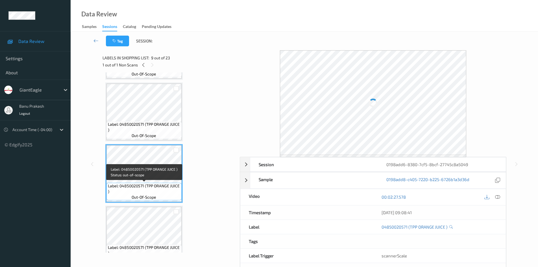
scroll to position [508, 0]
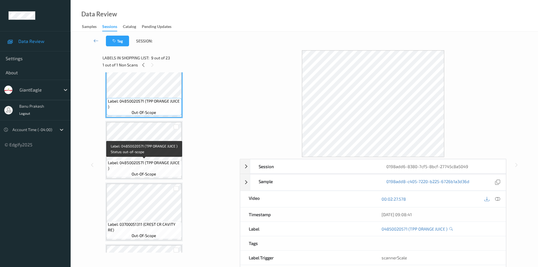
click at [153, 165] on span "Label: 04850020571 (TPP ORANGE JUICE )" at bounding box center [144, 165] width 72 height 11
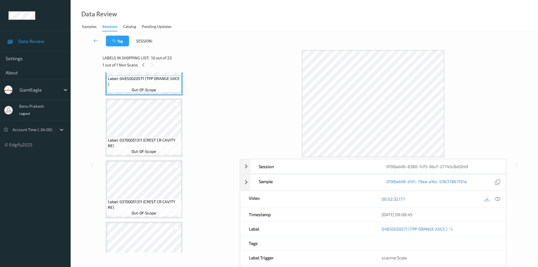
scroll to position [593, 0]
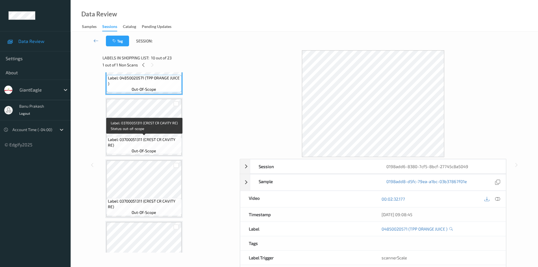
click at [154, 148] on span "out-of-scope" at bounding box center [144, 151] width 25 height 6
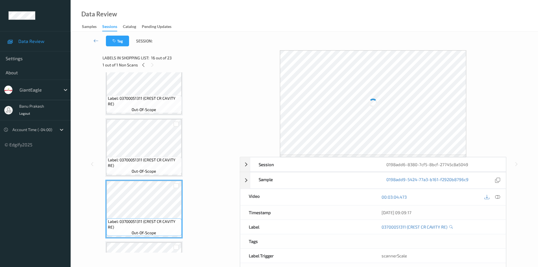
scroll to position [904, 0]
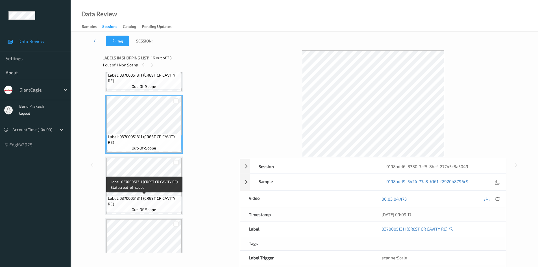
click at [151, 204] on span "Label: 03700051311 (CREST CR CAVITY RE)" at bounding box center [144, 200] width 72 height 11
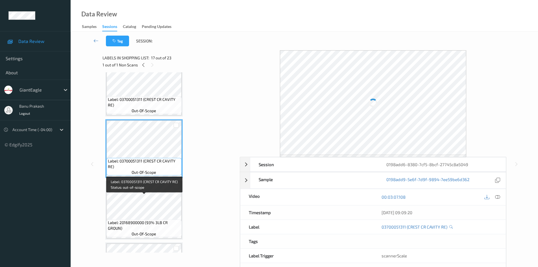
scroll to position [1017, 0]
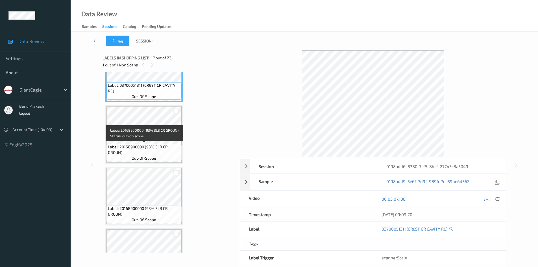
click at [171, 153] on span "Label: 20168900000 (93% 3LB CR GROUN)" at bounding box center [144, 149] width 72 height 11
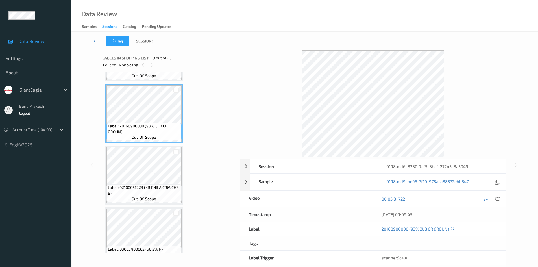
scroll to position [1101, 0]
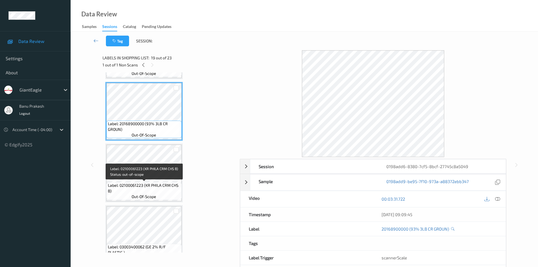
click at [140, 186] on span "Label: 02100061223 (KR PHILA CRM CHS B)" at bounding box center [144, 187] width 72 height 11
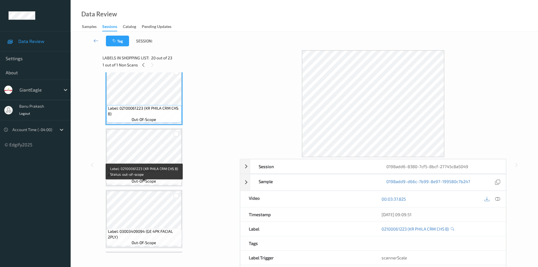
scroll to position [1186, 0]
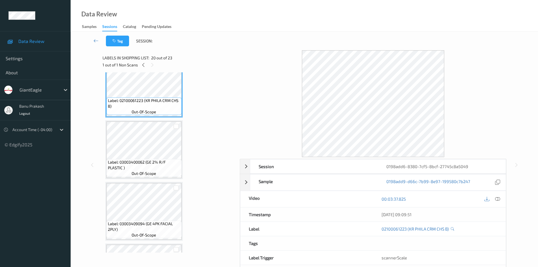
click at [137, 172] on span "out-of-scope" at bounding box center [144, 174] width 25 height 6
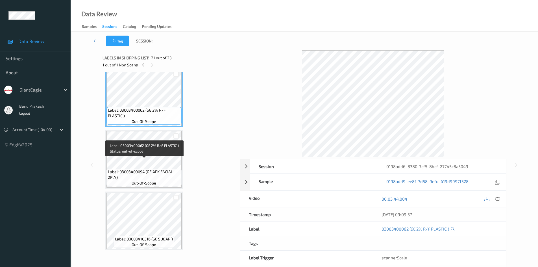
scroll to position [1239, 0]
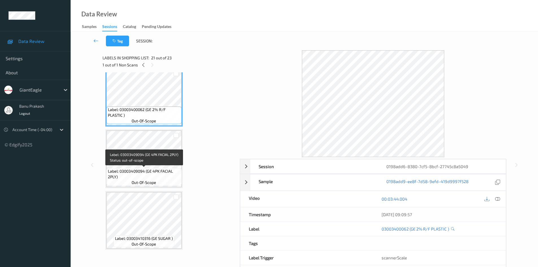
click at [136, 169] on span "Label: 03003409094 (GE 4PK FACIAL 2PLY)" at bounding box center [144, 173] width 72 height 11
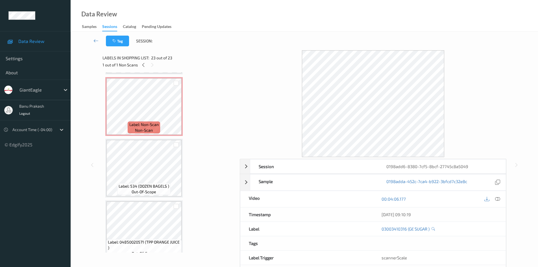
scroll to position [254, 0]
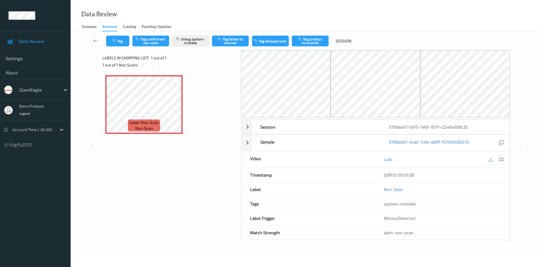
click at [505, 159] on div at bounding box center [502, 160] width 8 height 8
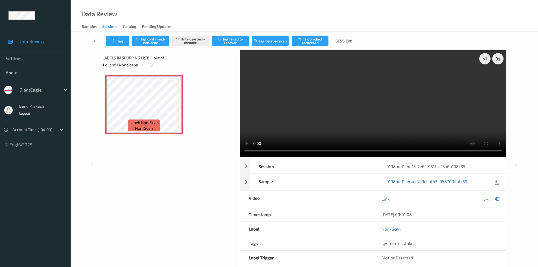
click at [322, 111] on video at bounding box center [373, 103] width 267 height 107
click at [331, 109] on video at bounding box center [373, 103] width 267 height 107
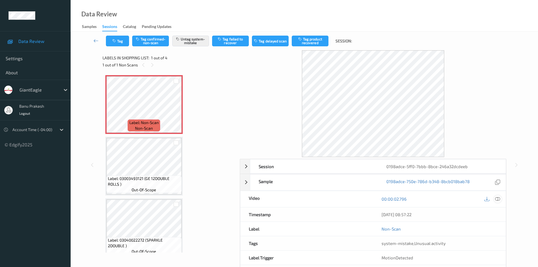
click at [496, 201] on icon at bounding box center [497, 198] width 5 height 5
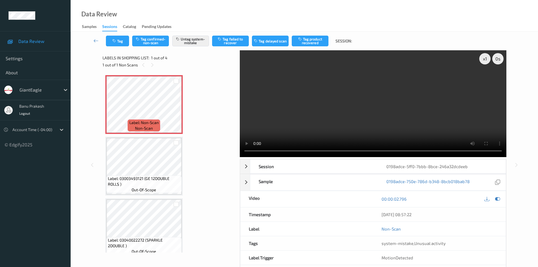
click at [350, 104] on video at bounding box center [373, 103] width 267 height 107
click at [382, 126] on video at bounding box center [373, 103] width 267 height 107
click at [497, 200] on icon at bounding box center [497, 198] width 5 height 5
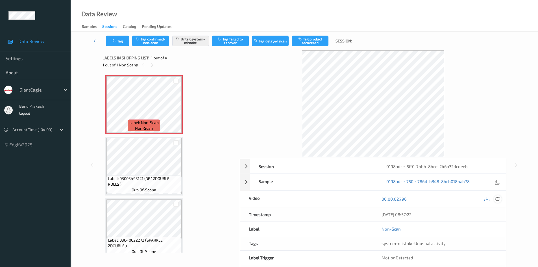
click at [499, 197] on icon at bounding box center [497, 198] width 5 height 5
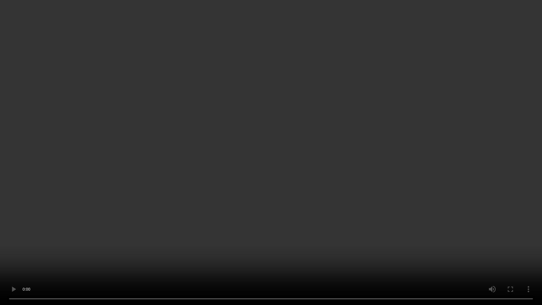
click at [236, 201] on video at bounding box center [271, 152] width 542 height 305
click at [234, 228] on video at bounding box center [271, 152] width 542 height 305
click at [180, 220] on video at bounding box center [271, 152] width 542 height 305
click at [221, 170] on video at bounding box center [271, 152] width 542 height 305
click at [278, 80] on video at bounding box center [271, 152] width 542 height 305
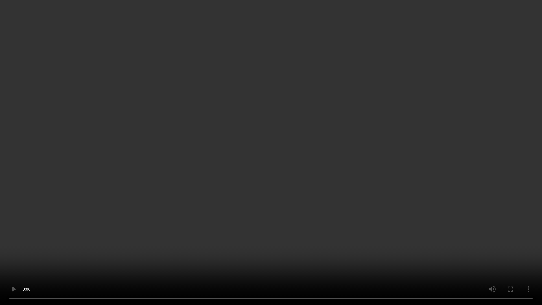
click at [181, 142] on video at bounding box center [271, 152] width 542 height 305
click at [186, 86] on video at bounding box center [271, 152] width 542 height 305
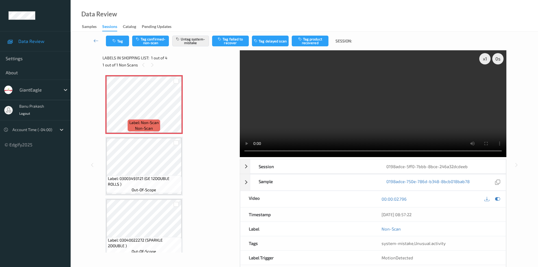
click at [300, 100] on video at bounding box center [373, 103] width 267 height 107
click at [180, 40] on icon "button" at bounding box center [178, 39] width 5 height 4
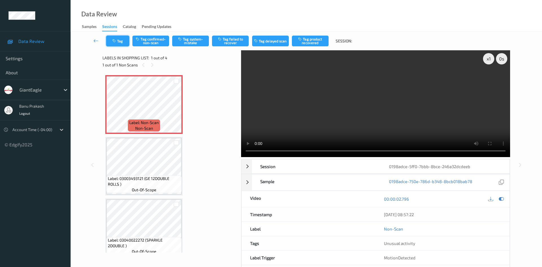
click at [123, 45] on button "Tag" at bounding box center [117, 41] width 23 height 11
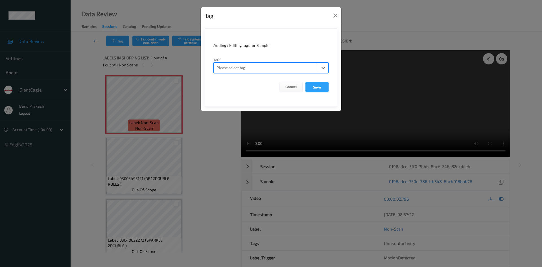
click at [318, 93] on form "Adding / Editing tags for Sample Tags option , selected. Select is focused ,typ…" at bounding box center [271, 67] width 133 height 79
click at [318, 90] on button "Save" at bounding box center [317, 87] width 23 height 11
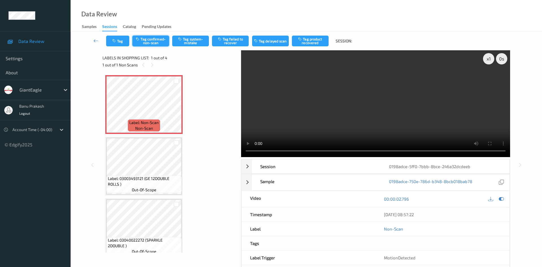
click at [145, 39] on button "Tag confirmed-non-scan" at bounding box center [150, 41] width 37 height 11
click at [315, 42] on button "Tag product recovered" at bounding box center [310, 41] width 37 height 11
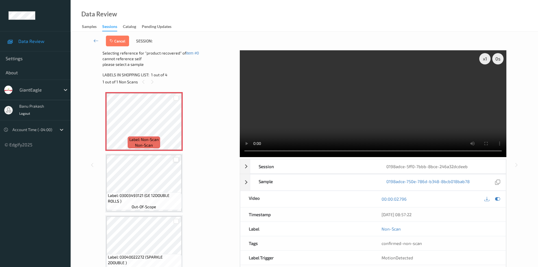
click at [176, 160] on div at bounding box center [175, 159] width 5 height 5
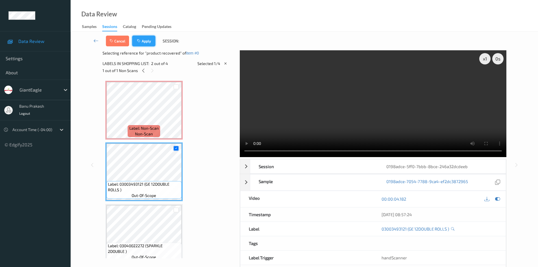
click at [142, 40] on button "Apply" at bounding box center [143, 41] width 23 height 11
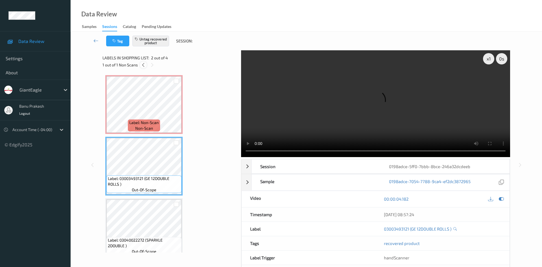
click at [142, 64] on icon at bounding box center [143, 64] width 5 height 5
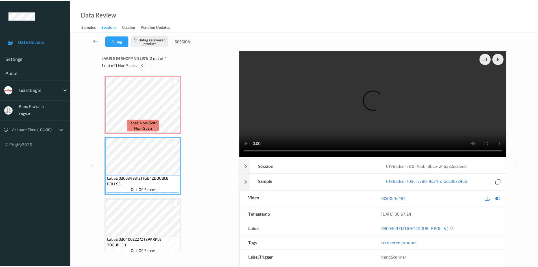
scroll to position [3, 0]
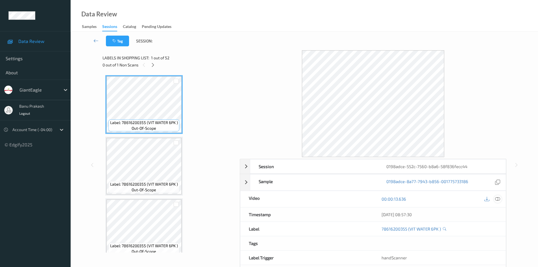
click at [500, 199] on icon at bounding box center [497, 198] width 5 height 5
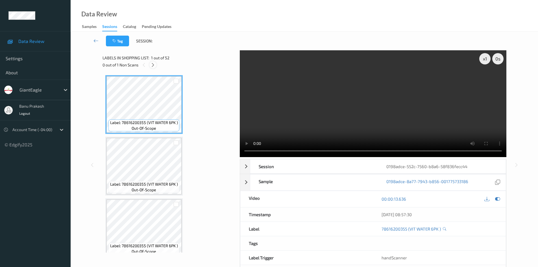
click at [154, 62] on icon at bounding box center [153, 64] width 5 height 5
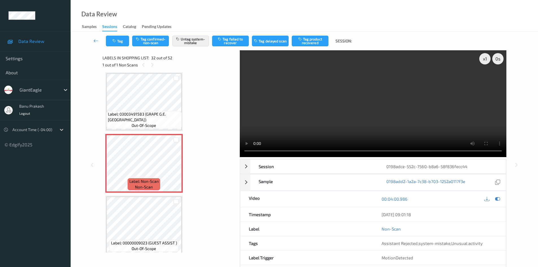
click at [355, 110] on video at bounding box center [373, 103] width 267 height 107
click at [342, 128] on video at bounding box center [373, 103] width 267 height 107
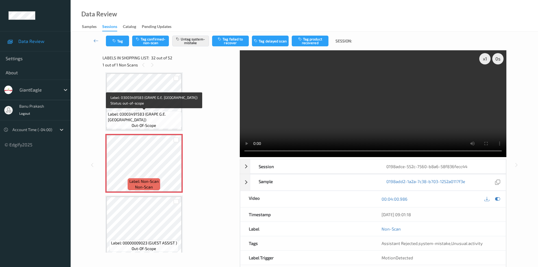
click at [153, 112] on span "Label: 03003491583 (GRAPE G.E. [GEOGRAPHIC_DATA])" at bounding box center [144, 116] width 72 height 11
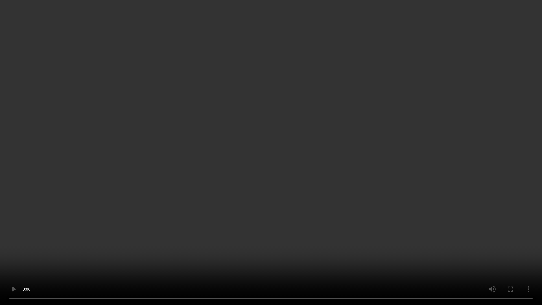
click at [382, 157] on video at bounding box center [271, 152] width 542 height 305
click at [316, 176] on video at bounding box center [271, 152] width 542 height 305
click at [237, 267] on video at bounding box center [271, 152] width 542 height 305
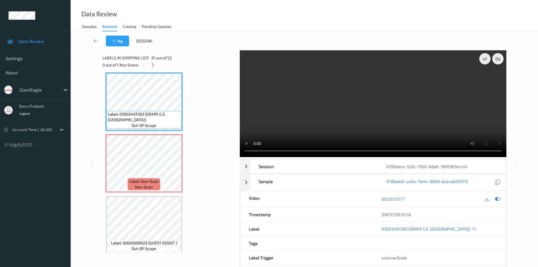
click at [368, 100] on video at bounding box center [373, 103] width 267 height 107
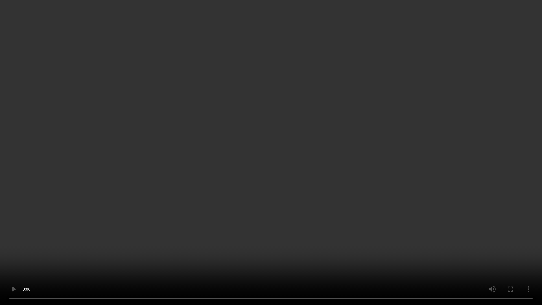
click at [399, 168] on video at bounding box center [271, 152] width 542 height 305
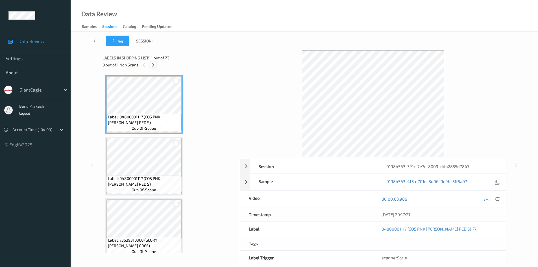
click at [156, 63] on div at bounding box center [152, 64] width 7 height 7
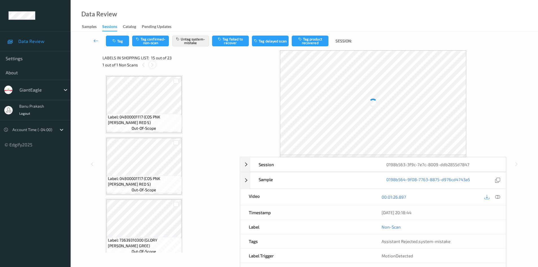
scroll to position [803, 0]
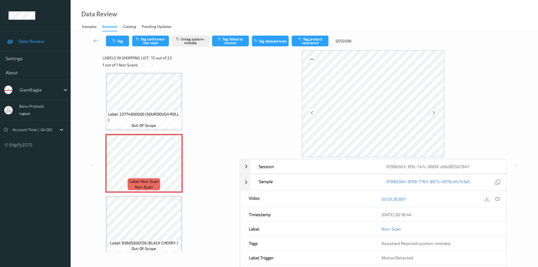
click at [432, 112] on icon at bounding box center [433, 112] width 5 height 5
click at [492, 177] on div "0198b564-9f08-7763-8875-d976cd4743a5" at bounding box center [442, 182] width 128 height 16
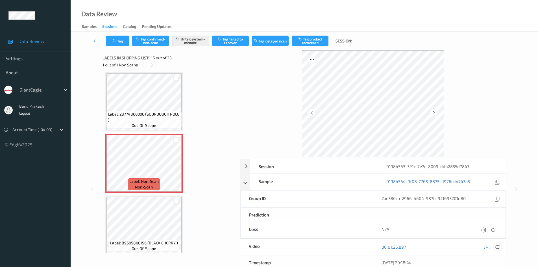
click at [497, 247] on icon at bounding box center [497, 246] width 5 height 5
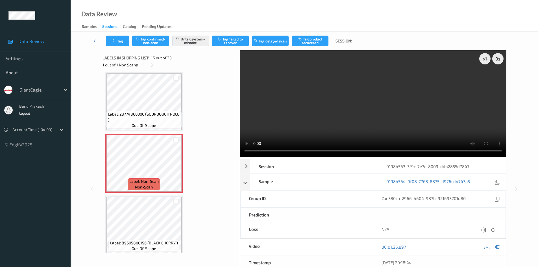
click at [445, 103] on video at bounding box center [373, 103] width 267 height 107
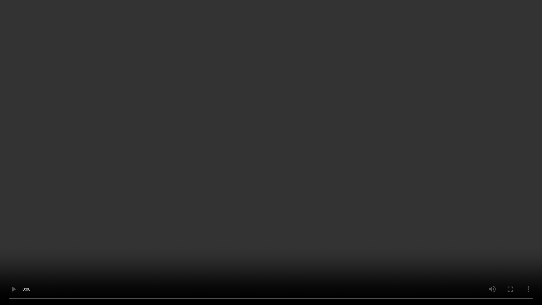
click at [442, 245] on video at bounding box center [271, 152] width 542 height 305
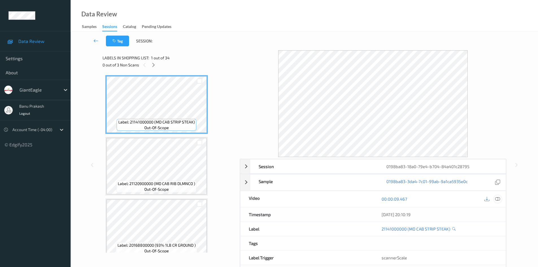
click at [498, 200] on icon at bounding box center [497, 198] width 5 height 5
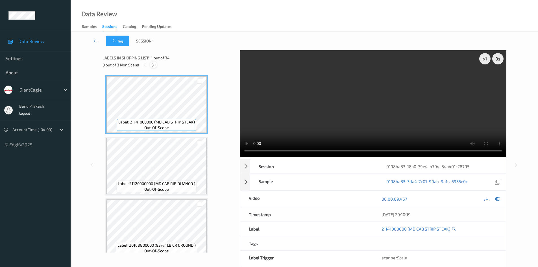
click at [156, 62] on icon at bounding box center [153, 64] width 5 height 5
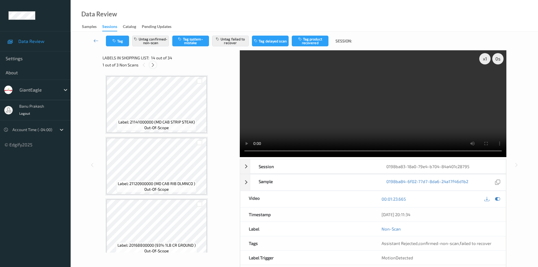
scroll to position [742, 0]
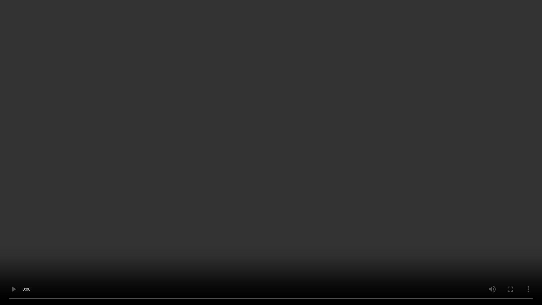
click at [402, 175] on video at bounding box center [271, 152] width 542 height 305
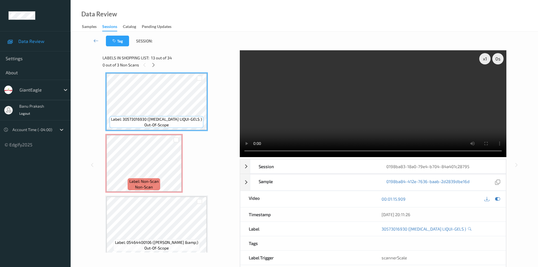
click at [318, 107] on video at bounding box center [373, 103] width 267 height 107
click at [376, 107] on video at bounding box center [373, 103] width 267 height 107
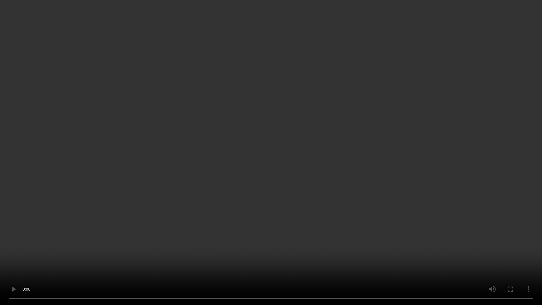
drag, startPoint x: 456, startPoint y: 249, endPoint x: 528, endPoint y: 302, distance: 89.6
click at [456, 249] on video at bounding box center [271, 152] width 542 height 305
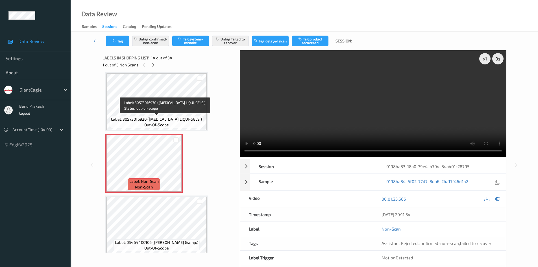
click at [180, 120] on span "Label: 30573016930 (ADVIL LIQUI-GELS )" at bounding box center [156, 119] width 91 height 6
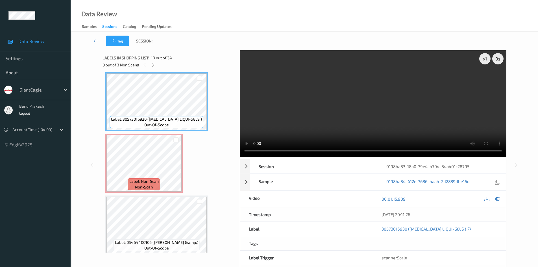
click at [342, 121] on video at bounding box center [373, 103] width 267 height 107
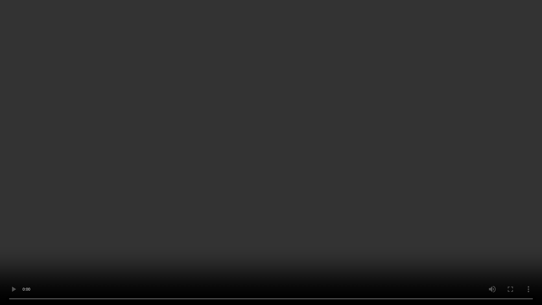
click at [252, 231] on video at bounding box center [271, 152] width 542 height 305
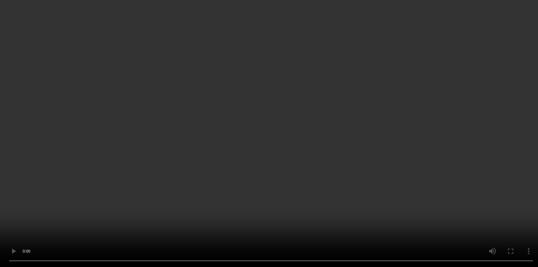
scroll to position [685, 0]
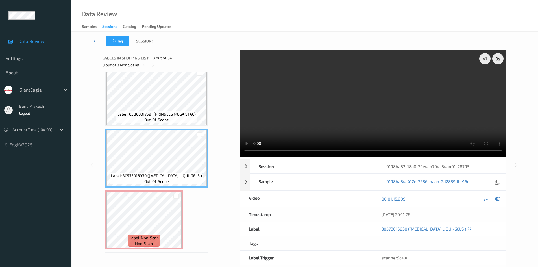
click at [152, 113] on span "Label: 03800017591 (PRINGLES MEGA STAC)" at bounding box center [156, 114] width 78 height 6
click at [381, 80] on video at bounding box center [373, 103] width 267 height 107
click at [361, 114] on video at bounding box center [373, 103] width 267 height 107
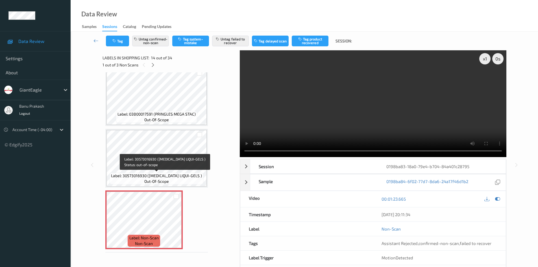
click at [160, 182] on span "out-of-scope" at bounding box center [156, 181] width 25 height 6
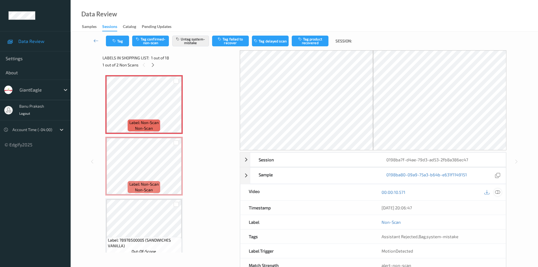
click at [496, 192] on icon at bounding box center [497, 191] width 5 height 5
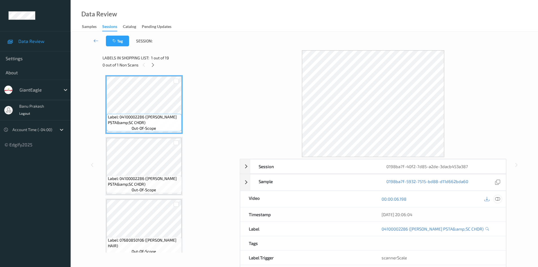
click at [500, 199] on div at bounding box center [498, 199] width 8 height 8
click at [497, 199] on icon at bounding box center [497, 198] width 5 height 5
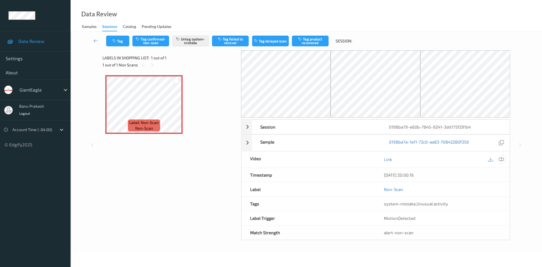
click at [504, 158] on icon at bounding box center [501, 159] width 5 height 5
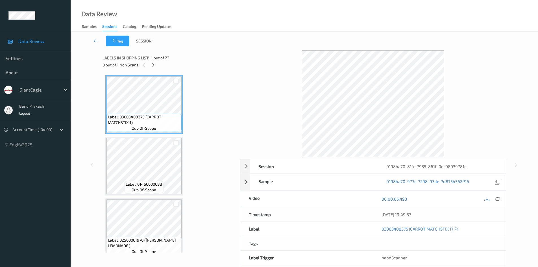
click at [503, 200] on div "00:00:05.493" at bounding box center [439, 199] width 133 height 16
drag, startPoint x: 499, startPoint y: 201, endPoint x: 497, endPoint y: 198, distance: 3.7
click at [498, 201] on icon at bounding box center [497, 198] width 5 height 5
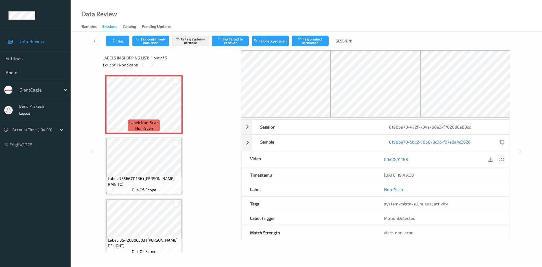
click at [502, 158] on icon at bounding box center [501, 159] width 5 height 5
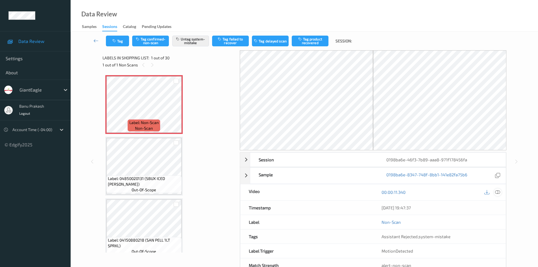
click at [497, 192] on icon at bounding box center [497, 191] width 5 height 5
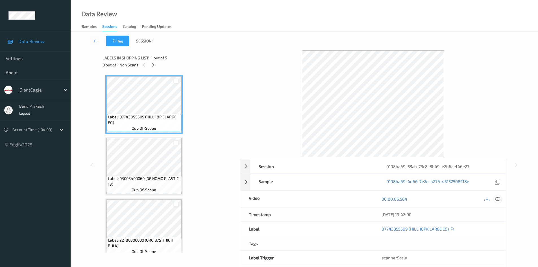
click at [498, 200] on icon at bounding box center [497, 198] width 5 height 5
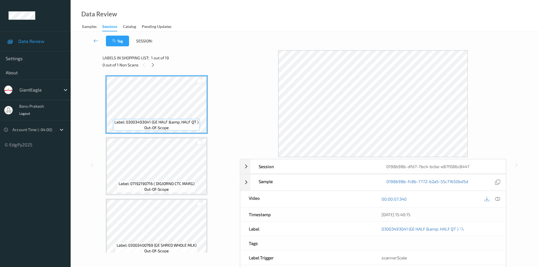
drag, startPoint x: 456, startPoint y: 205, endPoint x: 492, endPoint y: 207, distance: 35.9
click at [487, 211] on div "Session 0198b98b-dfd7-7bc4-bcbe-e87f086c8447 Session ID 0198b98b-dfd7-7bc4-bcbe…" at bounding box center [373, 219] width 267 height 121
click at [498, 200] on icon at bounding box center [497, 198] width 5 height 5
click at [500, 200] on div at bounding box center [498, 199] width 8 height 8
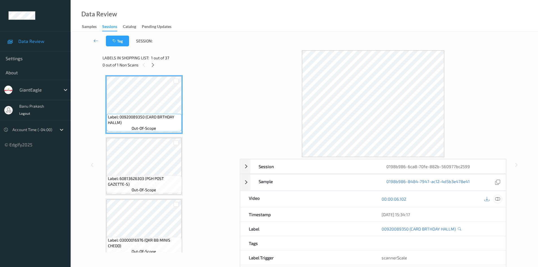
click at [496, 199] on icon at bounding box center [497, 198] width 5 height 5
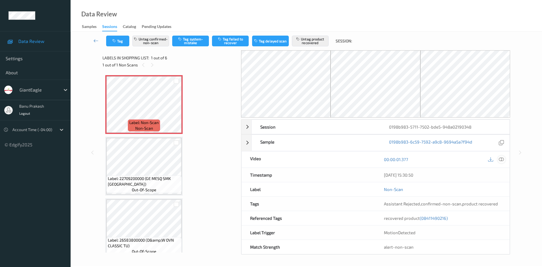
click at [501, 159] on icon at bounding box center [501, 159] width 5 height 5
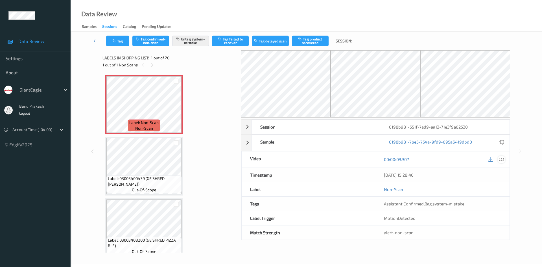
click at [498, 157] on div at bounding box center [502, 160] width 8 height 8
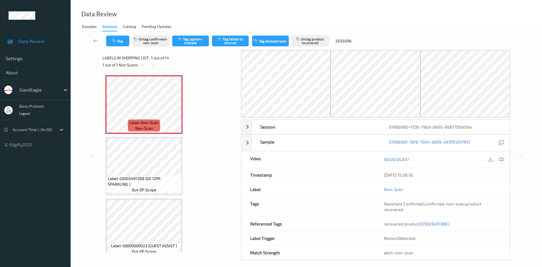
click at [501, 157] on icon at bounding box center [501, 159] width 5 height 5
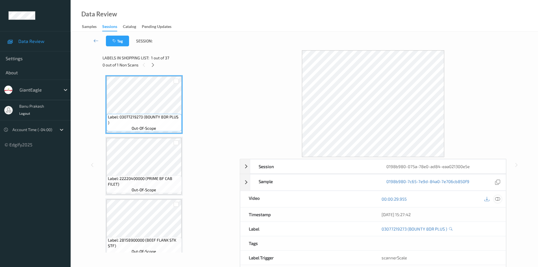
click at [499, 197] on icon at bounding box center [497, 198] width 5 height 5
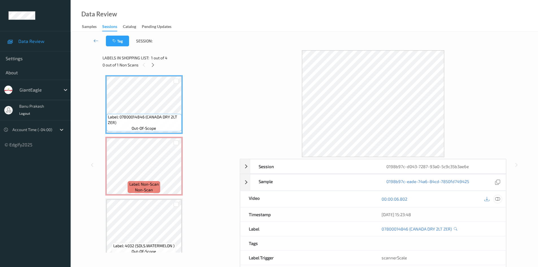
click at [496, 199] on icon at bounding box center [497, 198] width 5 height 5
